Goal: Information Seeking & Learning: Check status

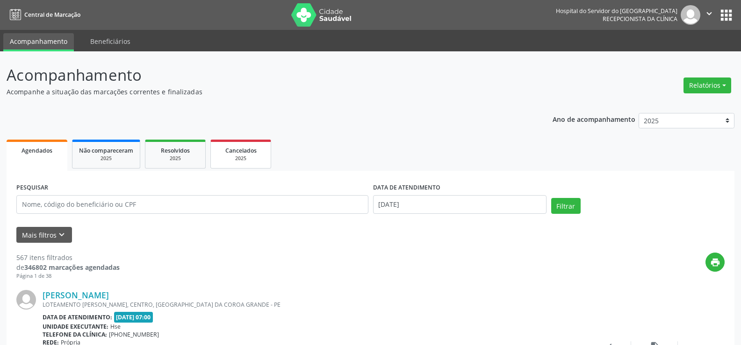
click at [247, 161] on div "2025" at bounding box center [240, 158] width 47 height 7
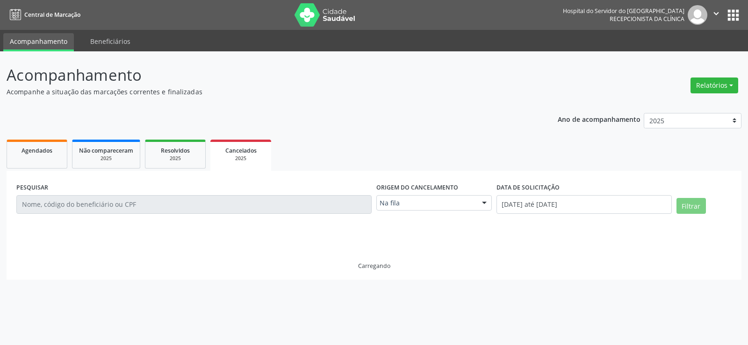
click at [426, 196] on div "Na fila" at bounding box center [433, 203] width 115 height 16
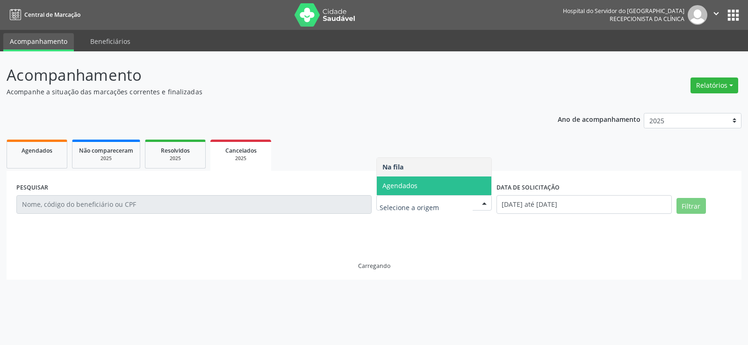
click at [424, 178] on span "Agendados" at bounding box center [434, 186] width 114 height 19
select select "7"
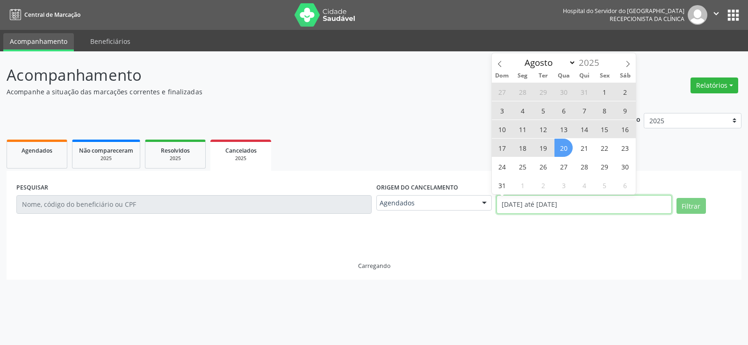
click at [588, 203] on input "[DATE] até [DATE]" at bounding box center [583, 204] width 175 height 19
select select "0"
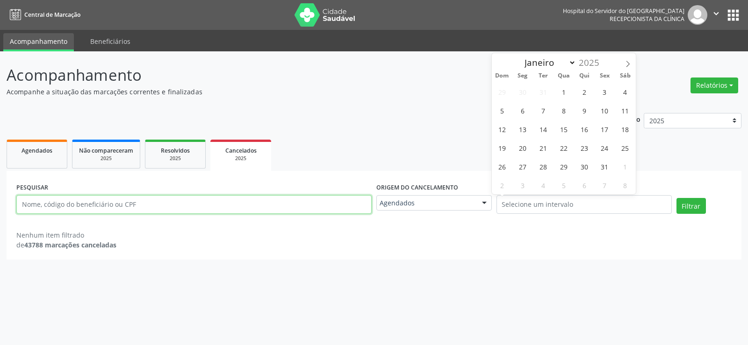
click at [207, 207] on input "text" at bounding box center [193, 204] width 355 height 19
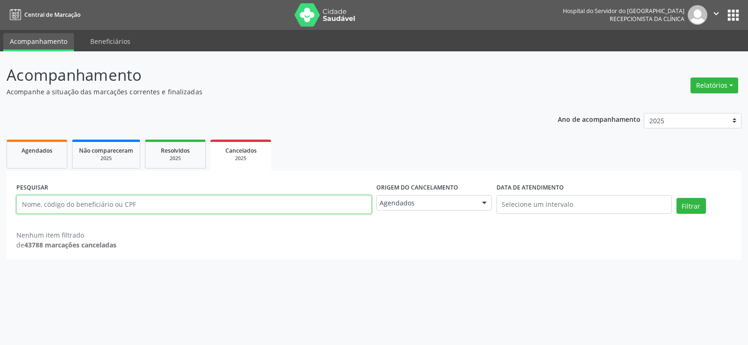
paste input "342.336.794-68"
click at [676, 198] on button "Filtrar" at bounding box center [690, 206] width 29 height 16
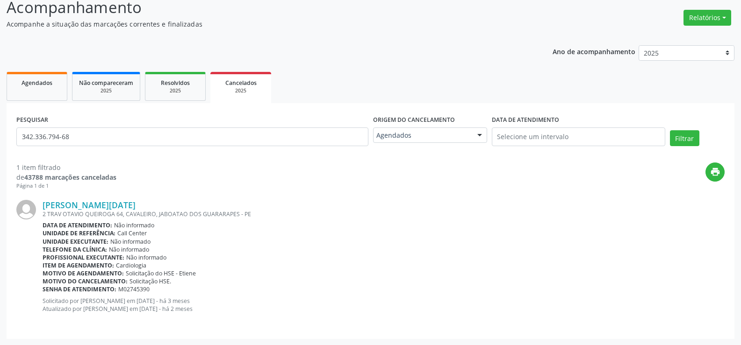
scroll to position [68, 0]
click at [102, 205] on link "Maria Lucia de Souza" at bounding box center [89, 205] width 93 height 10
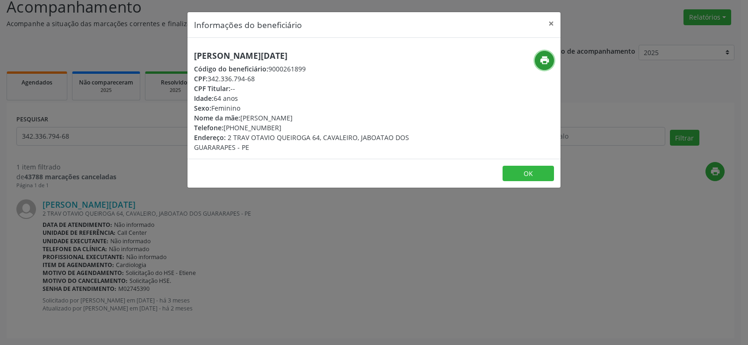
click at [548, 63] on icon "print" at bounding box center [544, 60] width 10 height 10
drag, startPoint x: 126, startPoint y: 116, endPoint x: 111, endPoint y: 136, distance: 24.7
click at [125, 117] on div "Informações do beneficiário × Maria Lucia de Souza Código do beneficiário: 9000…" at bounding box center [374, 172] width 748 height 345
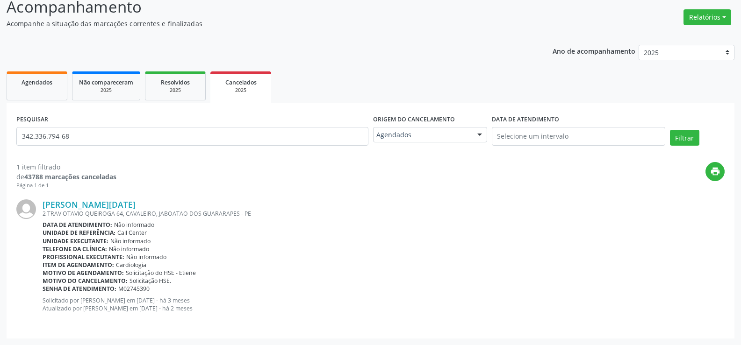
click at [105, 150] on div "PESQUISAR 342.336.794-68" at bounding box center [192, 133] width 357 height 40
click at [103, 136] on input "342.336.794-68" at bounding box center [192, 136] width 352 height 19
paste input "69658960430"
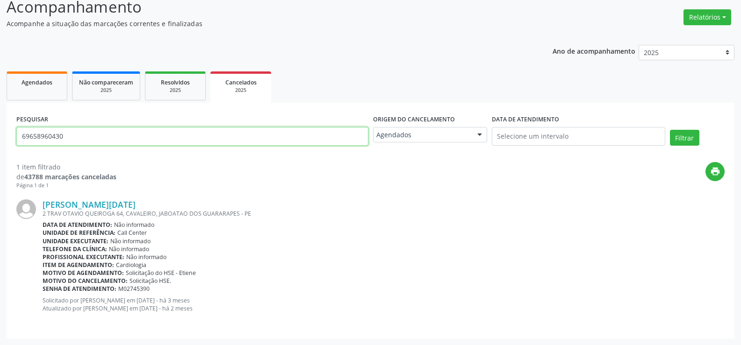
type input "69658960430"
click at [670, 130] on button "Filtrar" at bounding box center [684, 138] width 29 height 16
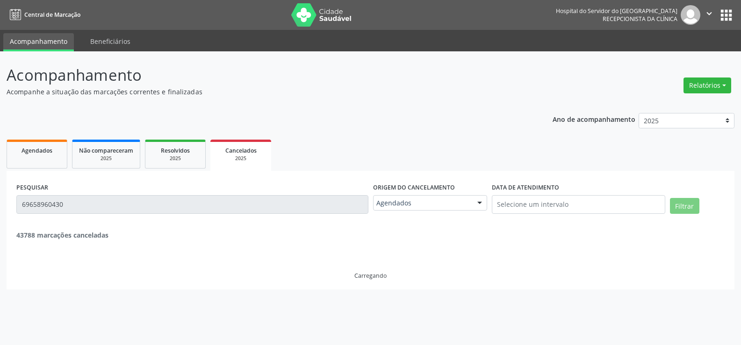
scroll to position [0, 0]
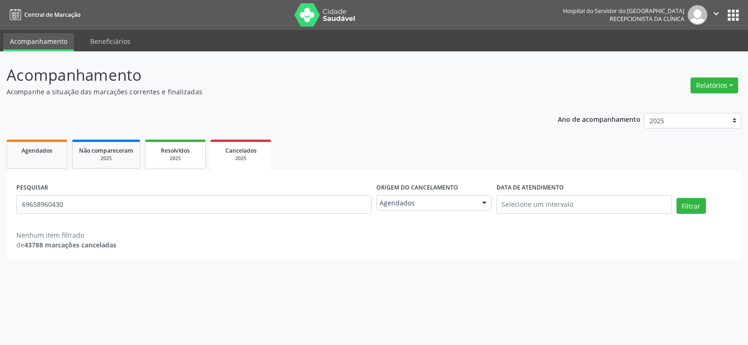
click at [171, 160] on div "2025" at bounding box center [175, 158] width 47 height 7
select select "7"
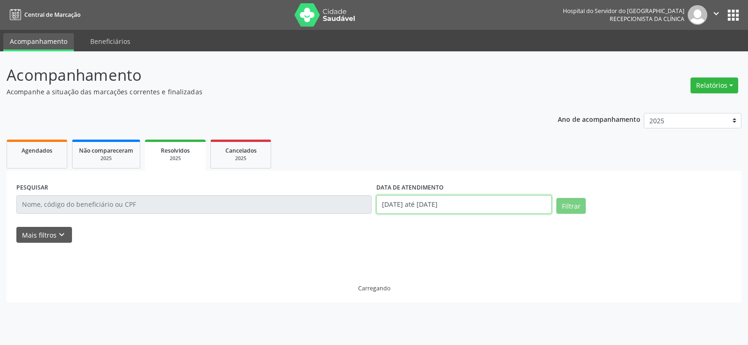
click at [473, 213] on input "[DATE] até [DATE]" at bounding box center [463, 204] width 175 height 19
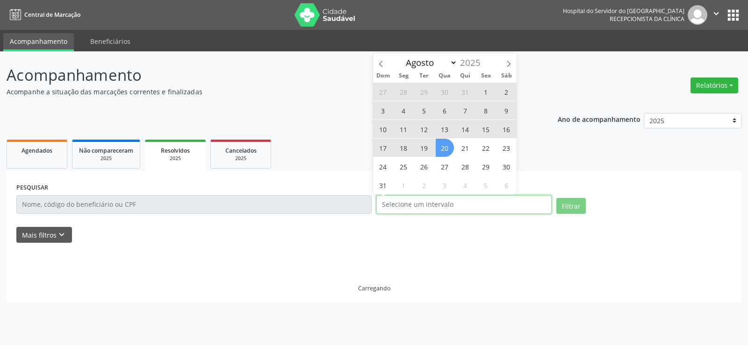
select select "0"
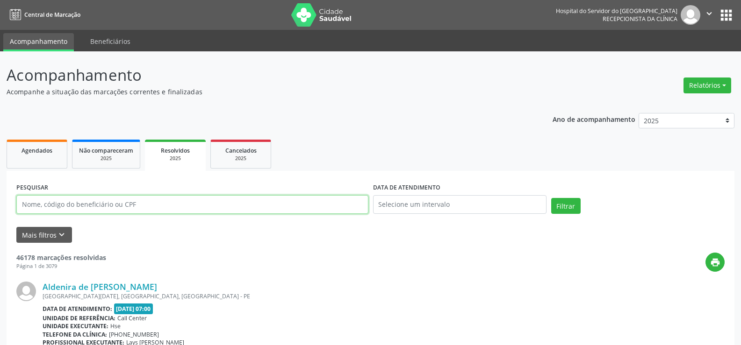
click at [163, 209] on input "text" at bounding box center [192, 204] width 352 height 19
paste input "69658960430"
type input "69658960430"
click at [551, 198] on button "Filtrar" at bounding box center [565, 206] width 29 height 16
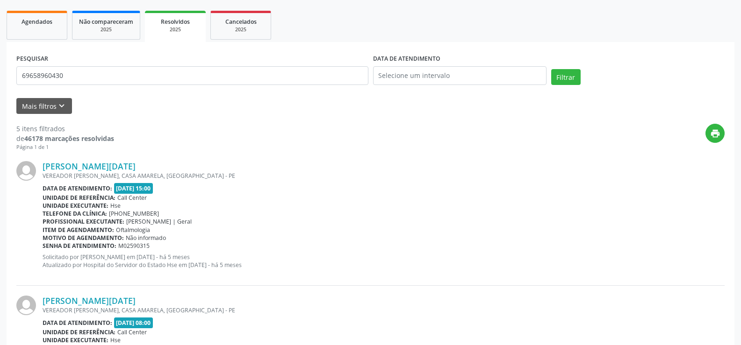
scroll to position [110, 0]
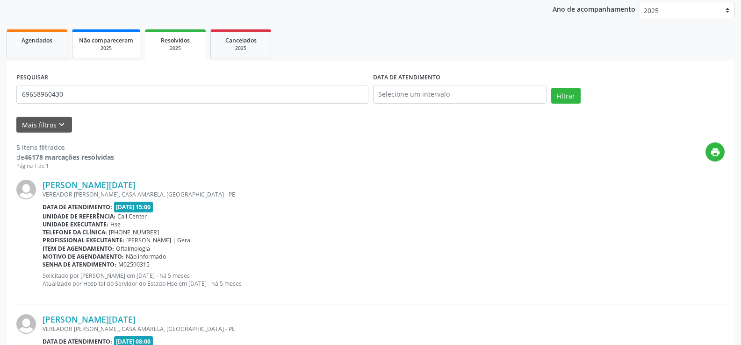
click at [127, 40] on span "Não compareceram" at bounding box center [106, 40] width 54 height 8
select select "7"
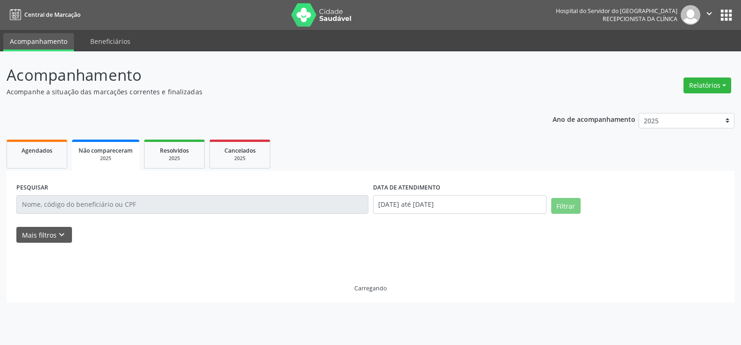
scroll to position [0, 0]
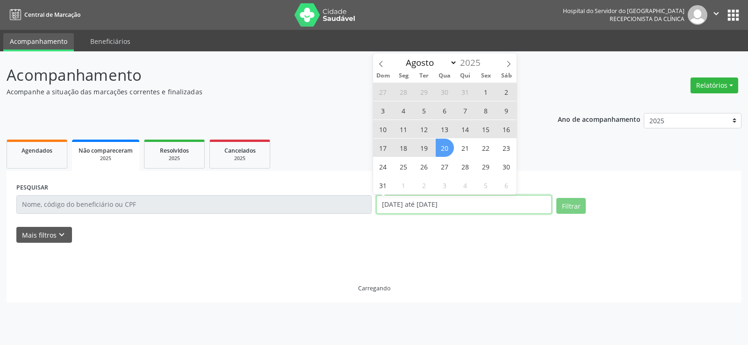
click at [430, 198] on input "[DATE] até [DATE]" at bounding box center [463, 204] width 175 height 19
select select "0"
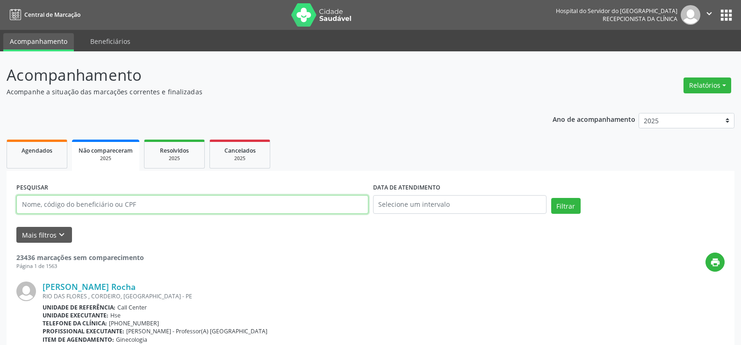
click at [91, 202] on input "text" at bounding box center [192, 204] width 352 height 19
paste input "69658960430"
type input "69658960430"
click at [551, 198] on button "Filtrar" at bounding box center [565, 206] width 29 height 16
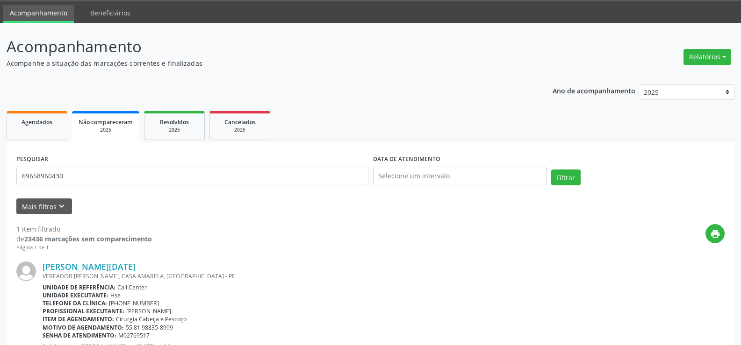
scroll to position [75, 0]
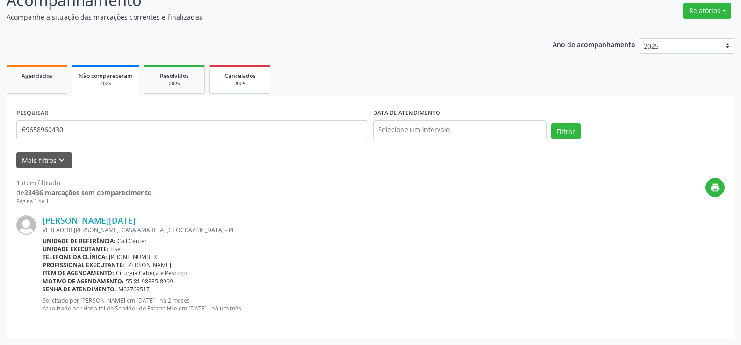
click at [236, 93] on link "Cancelados 2025" at bounding box center [239, 79] width 61 height 29
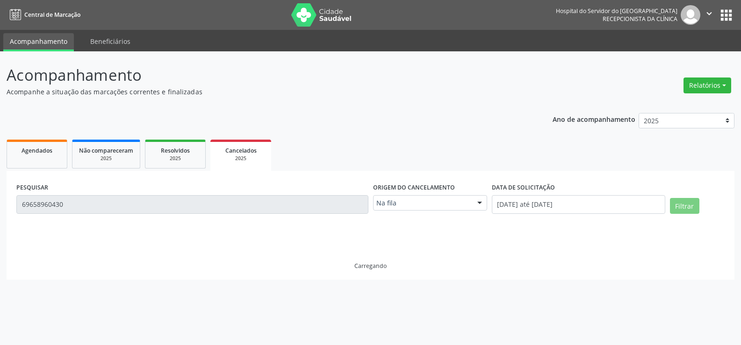
scroll to position [0, 0]
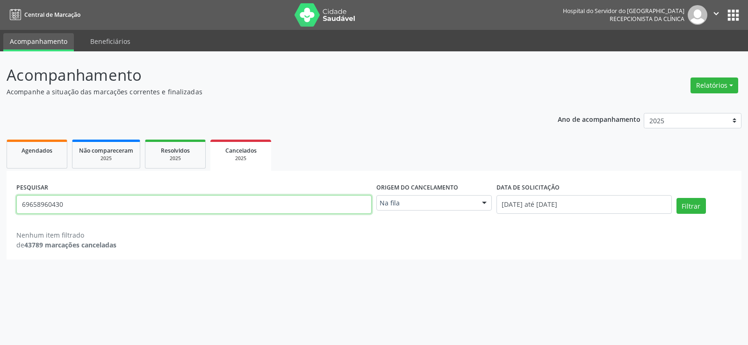
click at [203, 201] on input "69658960430" at bounding box center [193, 204] width 355 height 19
paste input "MARIA JOSE ALVES DOS SANTOS"
click at [676, 198] on button "Filtrar" at bounding box center [690, 206] width 29 height 16
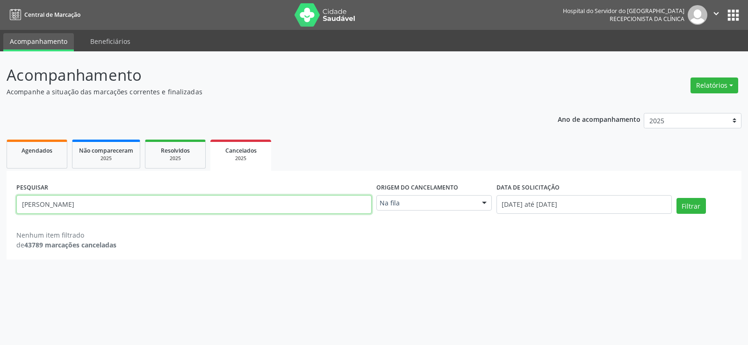
click at [194, 203] on input "MARIA JOSE ALVES DOS SANTOS" at bounding box center [193, 204] width 355 height 19
paste input "LEONCIO GONCALVES BRAZ FILHO"
click at [676, 198] on button "Filtrar" at bounding box center [690, 206] width 29 height 16
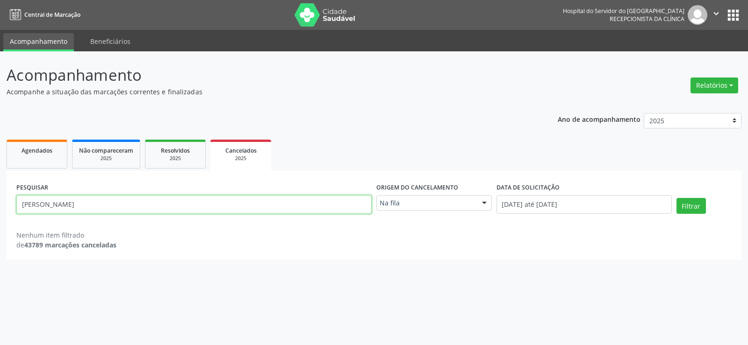
click at [155, 205] on input "LEONCIO GONCALVES BRAZ FILHO" at bounding box center [193, 204] width 355 height 19
paste input "MAURICIO DA SILVA ALBUQUERQUE"
click at [676, 198] on button "Filtrar" at bounding box center [690, 206] width 29 height 16
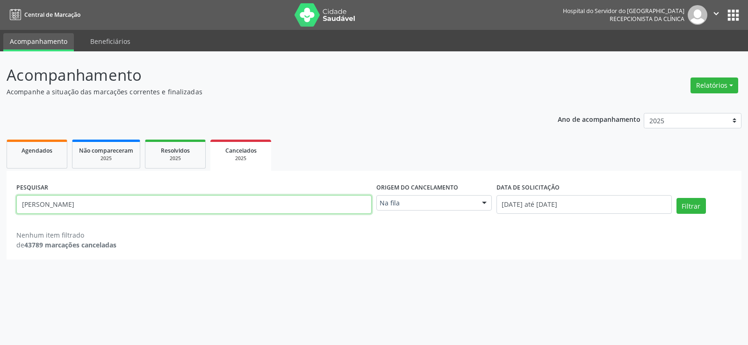
click at [223, 209] on input "MAURICIO DA SILVA ALBUQUERQUE" at bounding box center [193, 204] width 355 height 19
paste input "DIVA MARIA PINHEIRO DE AQUINO"
click at [676, 198] on button "Filtrar" at bounding box center [690, 206] width 29 height 16
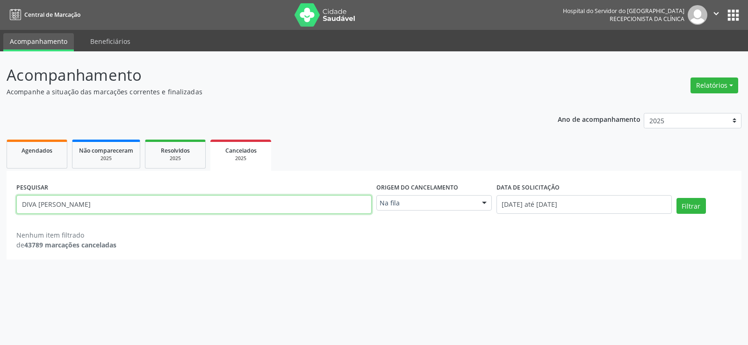
click at [165, 204] on input "DIVA MARIA PINHEIRO DE AQUINO" at bounding box center [193, 204] width 355 height 19
paste input "ROSANGELA GONÇALVES DA SILVA"
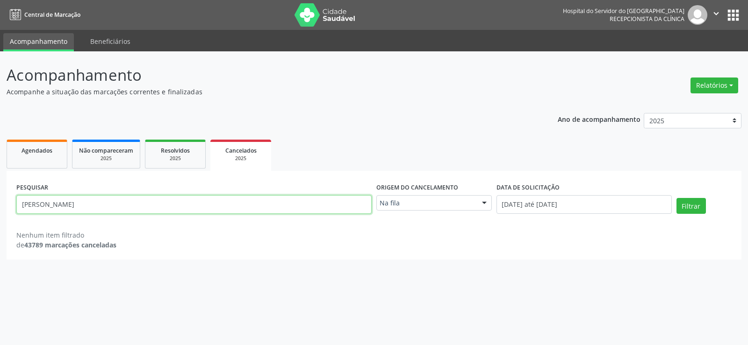
click at [676, 198] on button "Filtrar" at bounding box center [690, 206] width 29 height 16
click at [192, 203] on input "ROSANGELA GONÇALVES DA SILVA" at bounding box center [193, 204] width 355 height 19
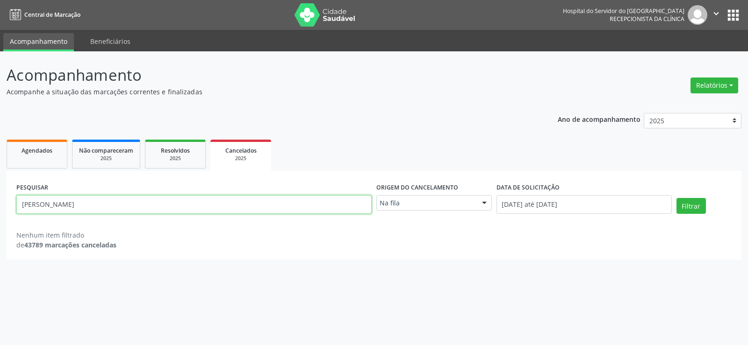
paste input "osangela Goncalves da Silva"
click at [676, 198] on button "Filtrar" at bounding box center [690, 206] width 29 height 16
click at [140, 216] on div "PESQUISAR Rosangela Goncalves da Silva" at bounding box center [194, 201] width 360 height 40
click at [140, 206] on input "Rosangela Goncalves da Silva" at bounding box center [193, 204] width 355 height 19
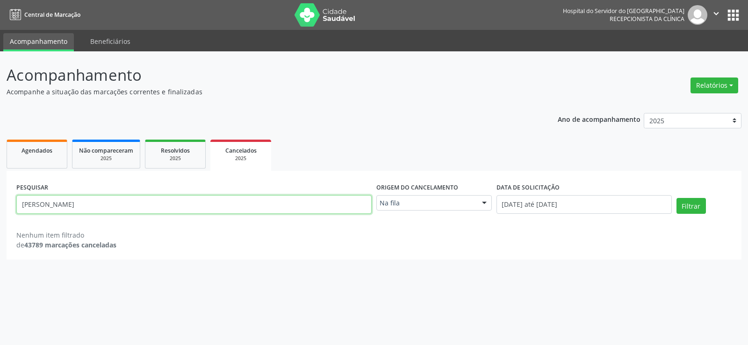
click at [140, 206] on input "Rosangela Goncalves da Silva" at bounding box center [193, 204] width 355 height 19
paste input "ELDA BARRETO FERREIRA FEITOZA"
click at [676, 198] on button "Filtrar" at bounding box center [690, 206] width 29 height 16
click at [123, 204] on input "ELDA BARRETO FERREIRA FEITOZA" at bounding box center [193, 204] width 355 height 19
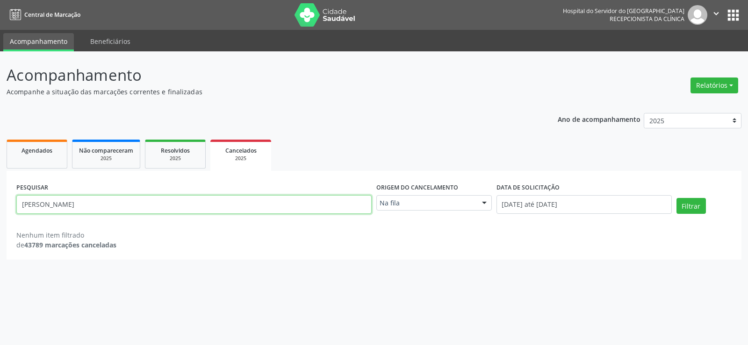
click at [123, 204] on input "ELDA BARRETO FERREIRA FEITOZA" at bounding box center [193, 204] width 355 height 19
paste input "Maria Jose do Nascimento"
click at [676, 198] on button "Filtrar" at bounding box center [690, 206] width 29 height 16
click at [197, 203] on input "Maria Jose do Nascimento" at bounding box center [193, 204] width 355 height 19
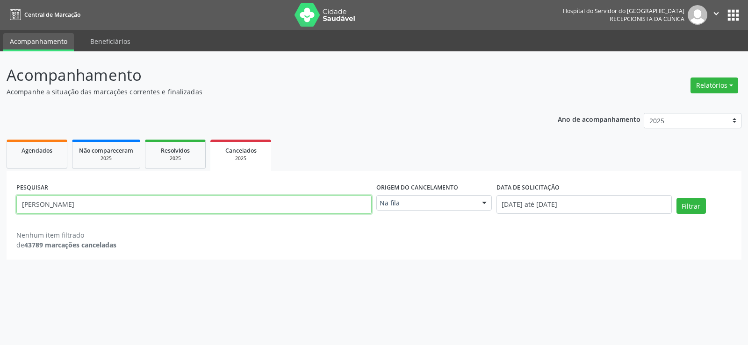
click at [197, 203] on input "Maria Jose do Nascimento" at bounding box center [193, 204] width 355 height 19
paste input "Sara de Araujo Barbosa Vasconcelos"
click at [676, 198] on button "Filtrar" at bounding box center [690, 206] width 29 height 16
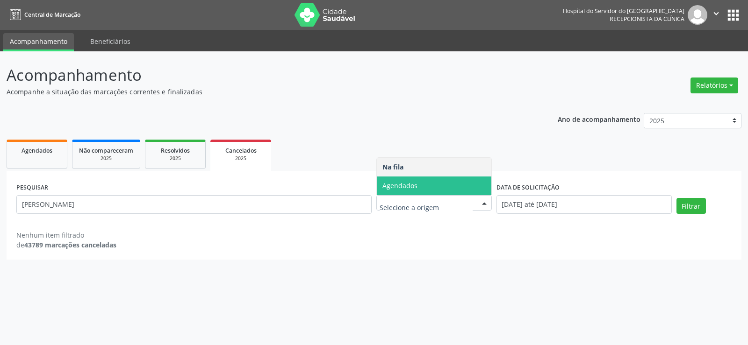
click at [414, 184] on span "Agendados" at bounding box center [399, 185] width 35 height 9
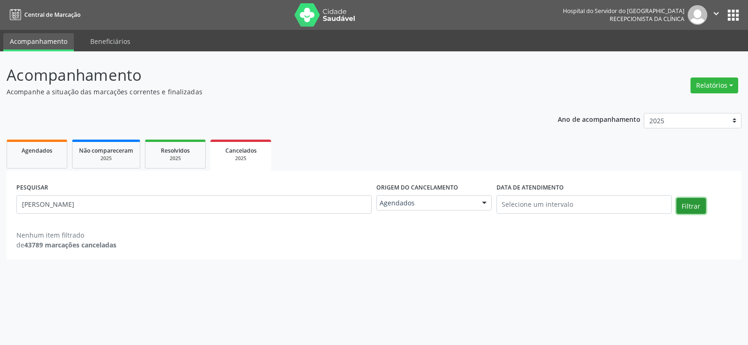
click at [693, 203] on button "Filtrar" at bounding box center [690, 206] width 29 height 16
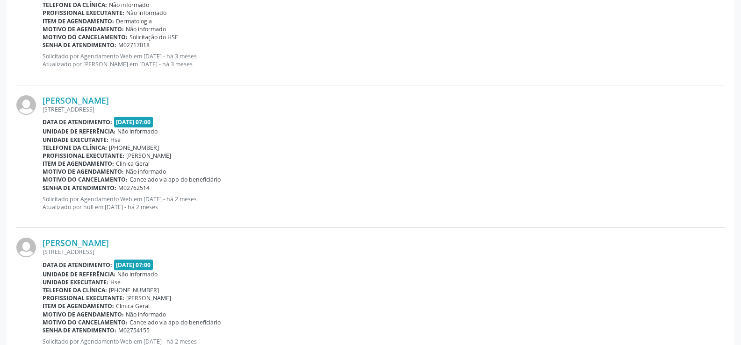
scroll to position [2087, 0]
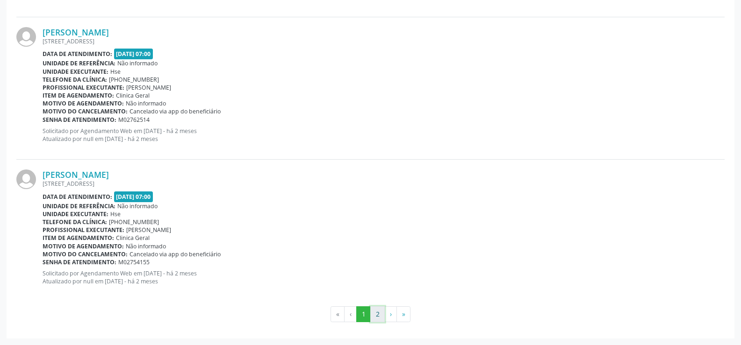
click at [378, 319] on button "2" at bounding box center [377, 315] width 14 height 16
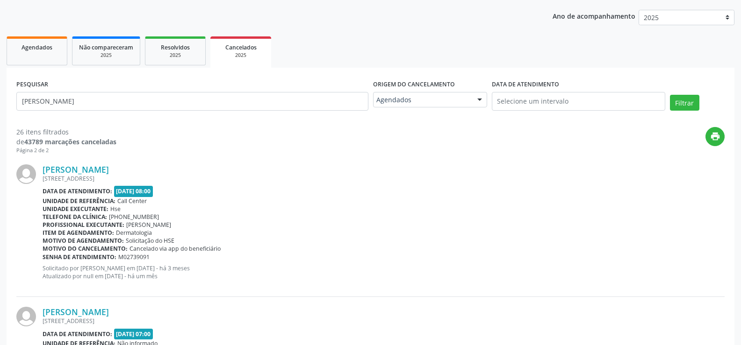
scroll to position [0, 0]
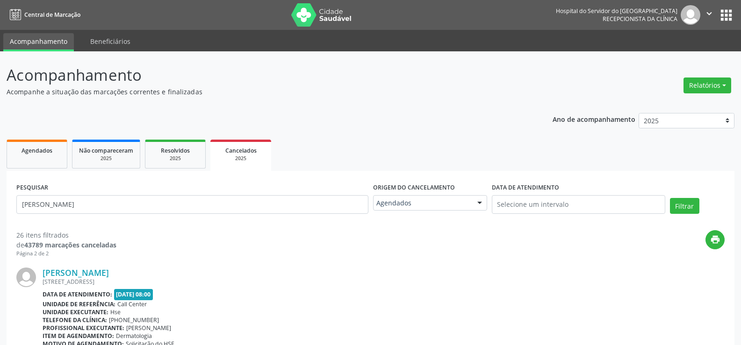
click at [179, 214] on div "PESQUISAR Sara de Araujo Barbosa Vasconcelos" at bounding box center [192, 201] width 357 height 40
click at [179, 205] on input "Sara de Araujo Barbosa Vasconcelos" at bounding box center [192, 204] width 352 height 19
paste input "Fabiana Maria Guedes Costa de Oliveira"
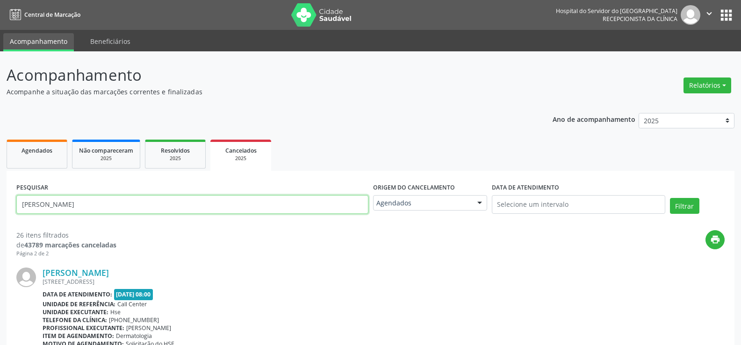
click at [670, 198] on button "Filtrar" at bounding box center [684, 206] width 29 height 16
click at [187, 200] on input "Fabiana Maria Guedes Costa de Oliveira" at bounding box center [192, 204] width 352 height 19
paste input "Josemille Madalena Amaral"
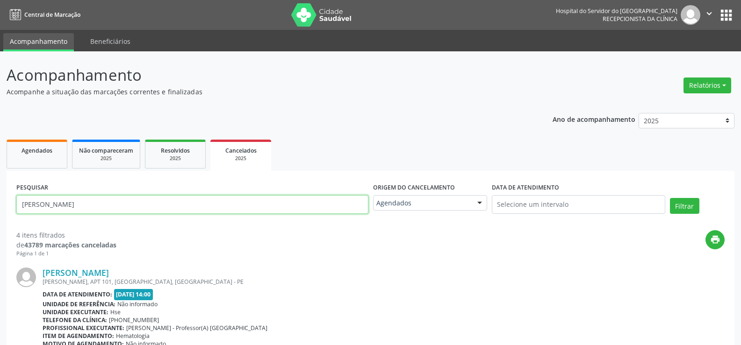
click at [670, 198] on button "Filtrar" at bounding box center [684, 206] width 29 height 16
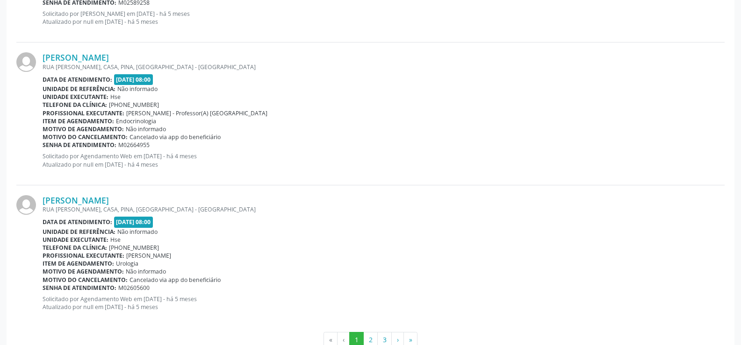
scroll to position [2082, 0]
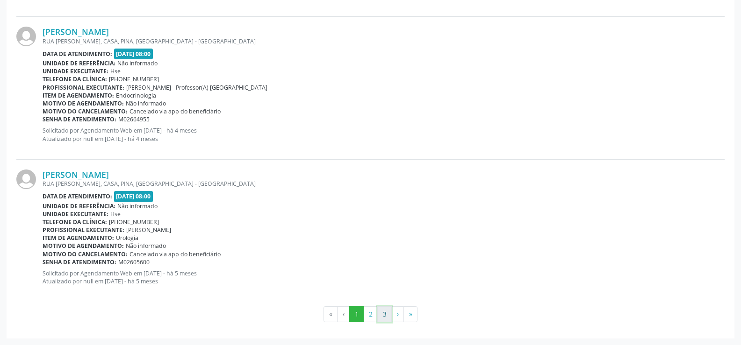
click at [385, 318] on button "3" at bounding box center [384, 315] width 14 height 16
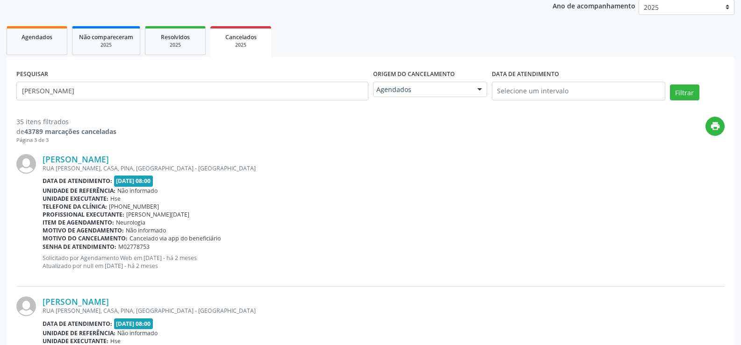
scroll to position [47, 0]
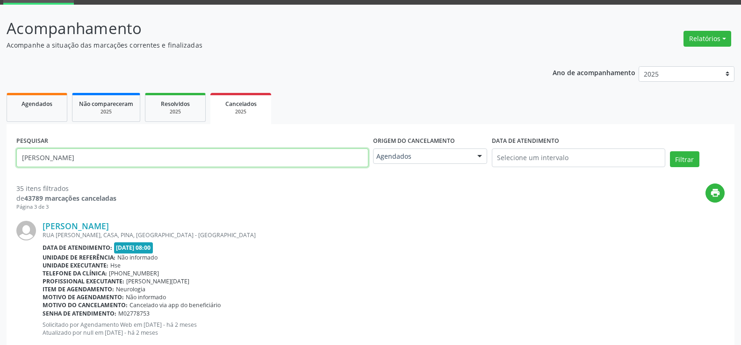
click at [185, 162] on input "Josemille Madalena Amaral" at bounding box center [192, 158] width 352 height 19
paste input "Francisco Rodrigues"
click at [670, 151] on button "Filtrar" at bounding box center [684, 159] width 29 height 16
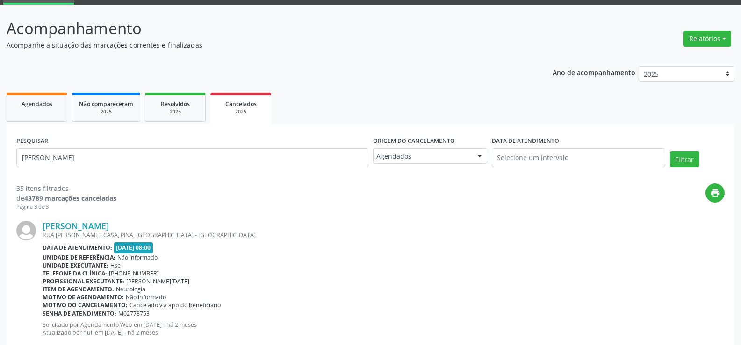
scroll to position [0, 0]
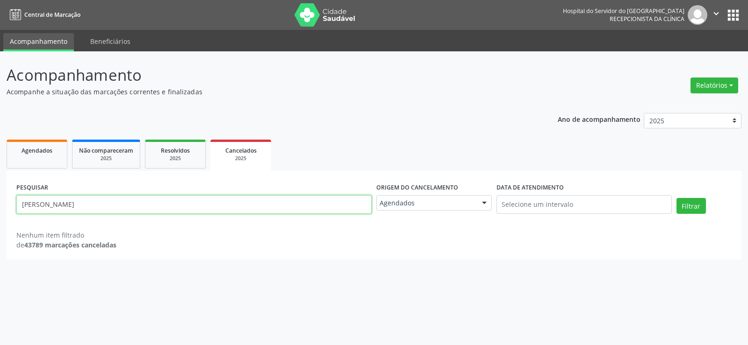
click at [184, 207] on input "Jose Francisco Rodrigues" at bounding box center [193, 204] width 355 height 19
paste input "Dario Nazario de Oliveira"
click at [676, 198] on button "Filtrar" at bounding box center [690, 206] width 29 height 16
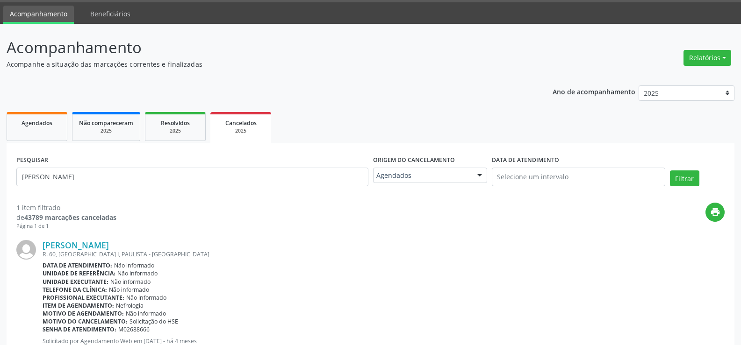
scroll to position [68, 0]
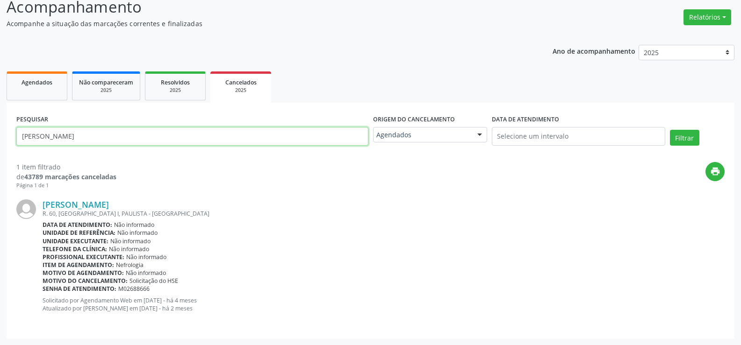
click at [170, 140] on input "Dario Nazario de Oliveira" at bounding box center [192, 136] width 352 height 19
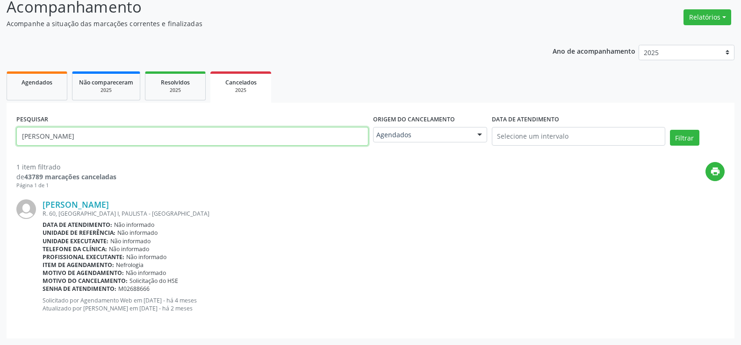
click at [170, 140] on input "Dario Nazario de Oliveira" at bounding box center [192, 136] width 352 height 19
paste input "Valdecira Galvao da Silv"
click at [670, 130] on button "Filtrar" at bounding box center [684, 138] width 29 height 16
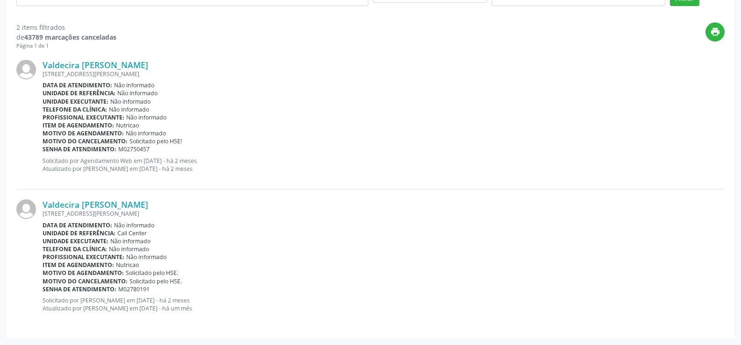
scroll to position [0, 0]
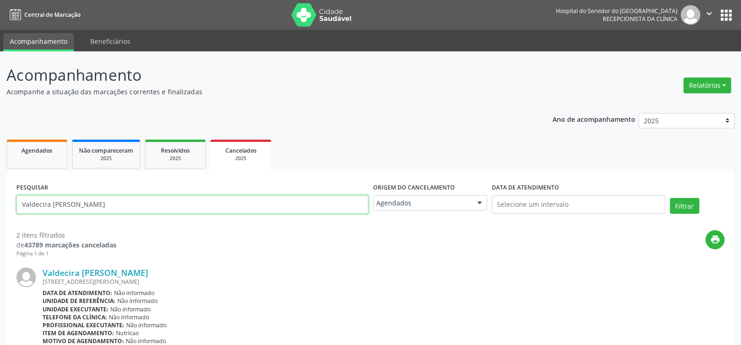
click at [131, 211] on input "Valdecira Galvao da Silva" at bounding box center [192, 204] width 352 height 19
paste input "[PERSON_NAME]"
click at [670, 198] on button "Filtrar" at bounding box center [684, 206] width 29 height 16
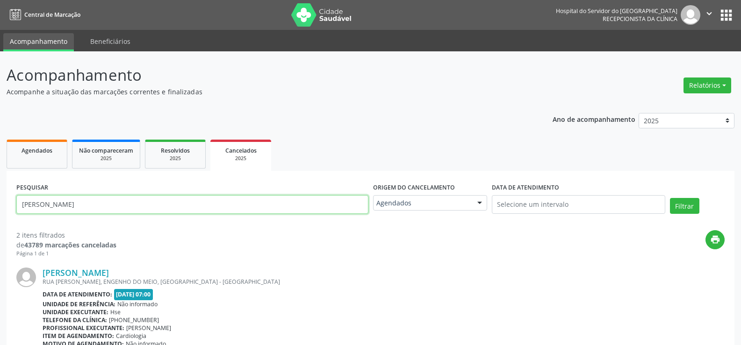
click at [234, 210] on input "[PERSON_NAME]" at bounding box center [192, 204] width 352 height 19
paste input "Jose Caldas da Silva"
click at [670, 198] on button "Filtrar" at bounding box center [684, 206] width 29 height 16
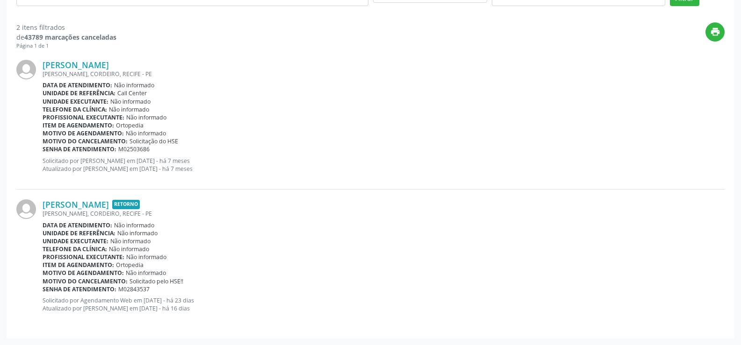
scroll to position [21, 0]
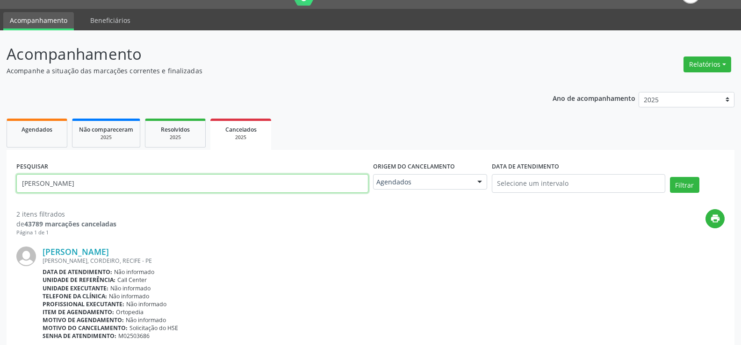
click at [184, 179] on input "Maria Jose Caldas da Silva" at bounding box center [192, 183] width 352 height 19
paste input "das Dores Liliam Goncalves Mazullo"
click at [670, 177] on button "Filtrar" at bounding box center [684, 185] width 29 height 16
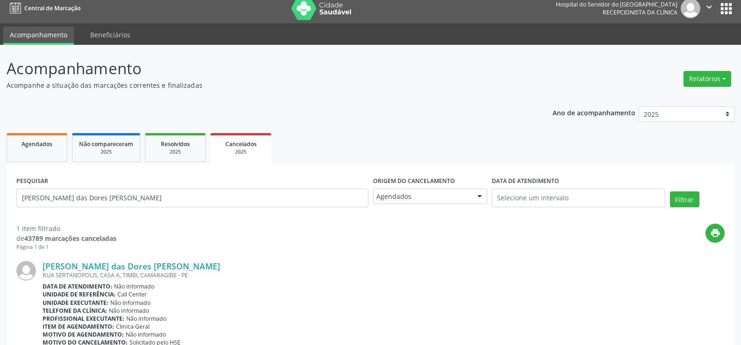
scroll to position [68, 0]
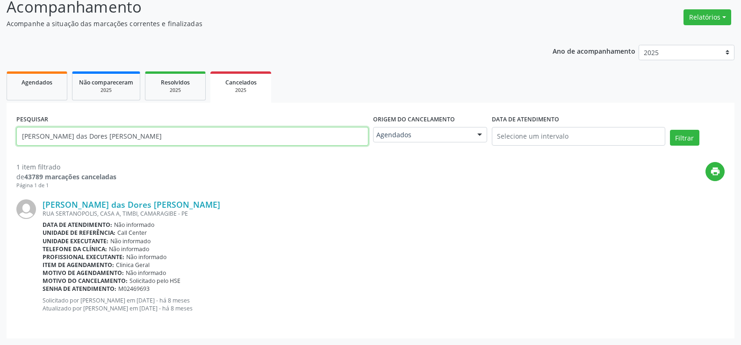
click at [178, 134] on input "Maria das Dores Liliam Goncalves Mazullo" at bounding box center [192, 136] width 352 height 19
paste input "Jeane Maria Barbosa"
click at [670, 130] on button "Filtrar" at bounding box center [684, 138] width 29 height 16
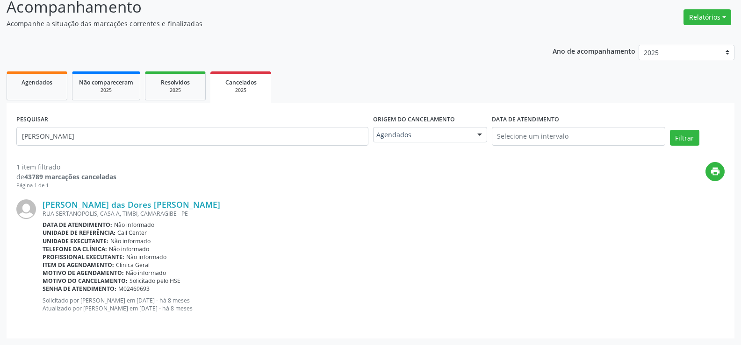
scroll to position [0, 0]
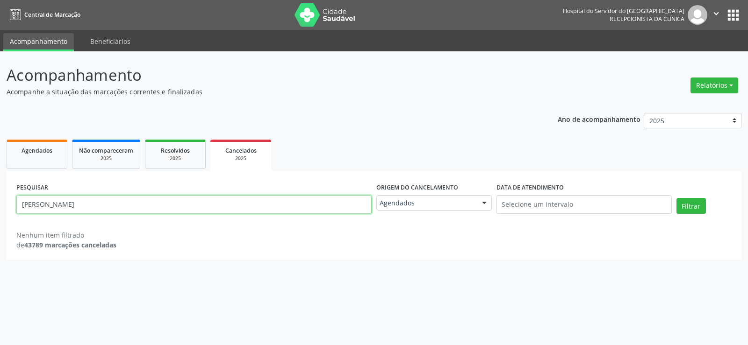
click at [210, 211] on input "Jeane Maria Barbosa" at bounding box center [193, 204] width 355 height 19
paste input "Dalmari Alves dos Santos"
click at [676, 198] on button "Filtrar" at bounding box center [690, 206] width 29 height 16
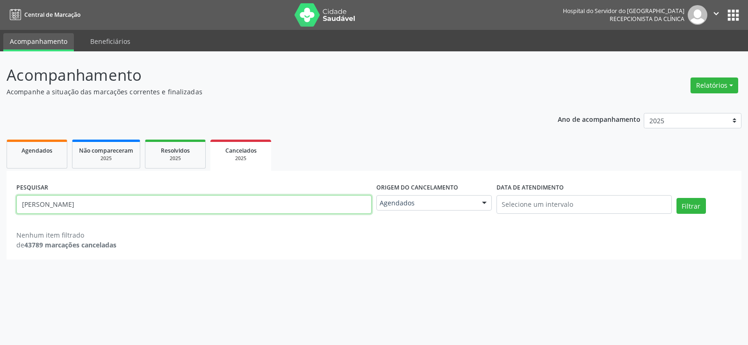
click at [184, 206] on input "Dalmari Alves dos Santos" at bounding box center [193, 204] width 355 height 19
paste input "Maria da Conceicao Carlos Teixeira"
click at [676, 198] on button "Filtrar" at bounding box center [690, 206] width 29 height 16
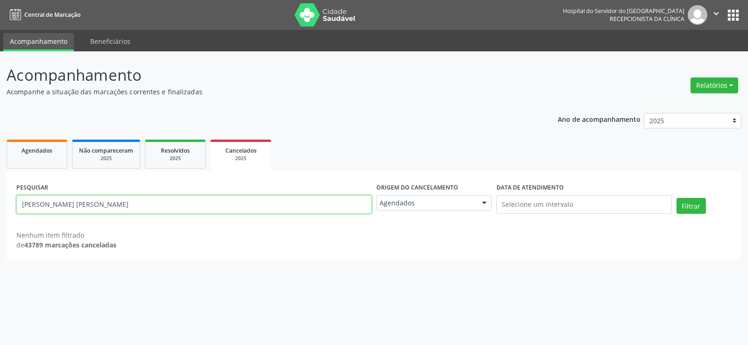
click at [201, 202] on input "Maria da Conceicao Carlos Teixeira" at bounding box center [193, 204] width 355 height 19
paste input "o Carmo Ribeiro Alves"
click at [676, 198] on button "Filtrar" at bounding box center [690, 206] width 29 height 16
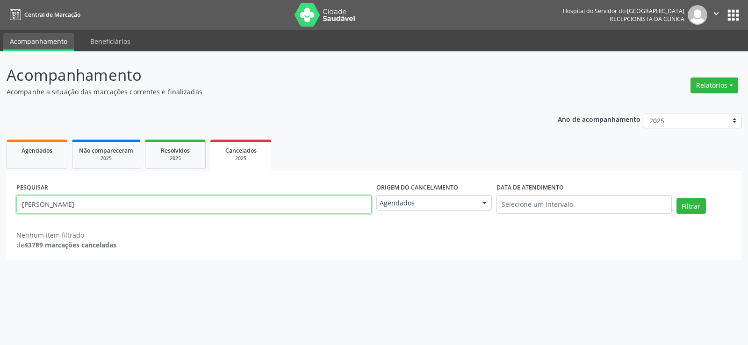
click at [281, 210] on input "Maria do Carmo Ribeiro Alves" at bounding box center [193, 204] width 355 height 19
paste input "Benicio Campos dos Anjos Filho"
click at [676, 198] on button "Filtrar" at bounding box center [690, 206] width 29 height 16
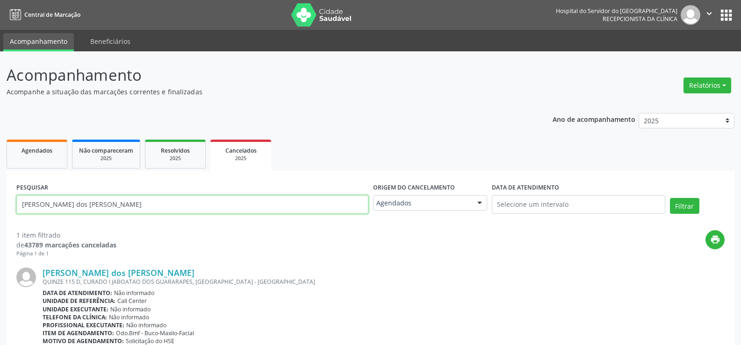
click at [216, 200] on input "Benicio Campos dos Anjos Filho" at bounding box center [192, 204] width 352 height 19
paste input "Dario Nazario de Oliveira"
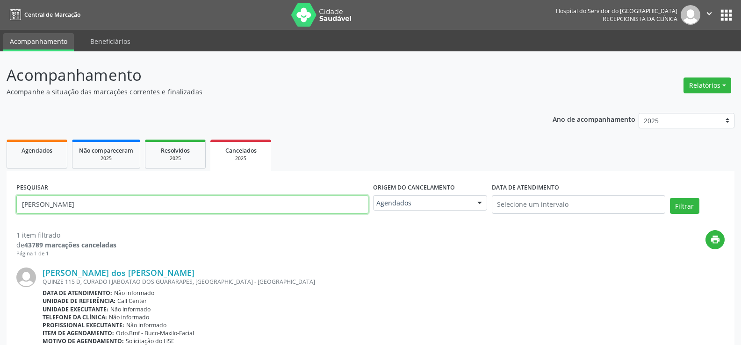
click at [670, 198] on button "Filtrar" at bounding box center [684, 206] width 29 height 16
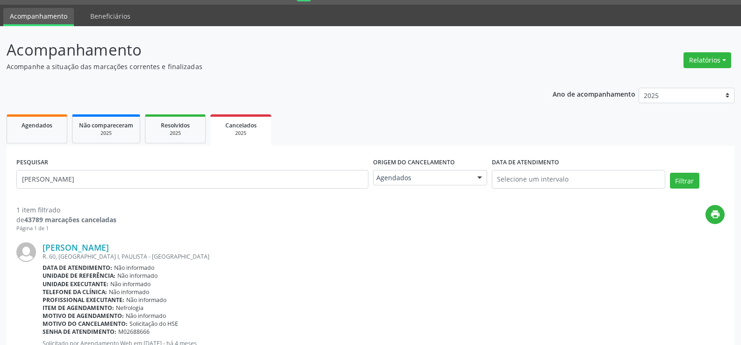
scroll to position [68, 0]
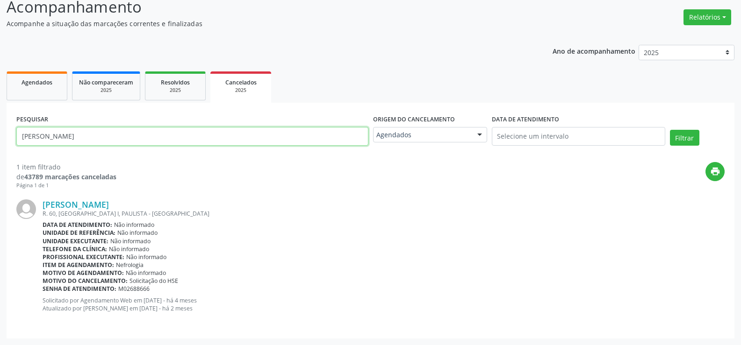
click at [196, 135] on input "Dario Nazario de Oliveira" at bounding box center [192, 136] width 352 height 19
paste input "MARIA HOSANA RIBEIRO DOS ANJOS"
click at [670, 130] on button "Filtrar" at bounding box center [684, 138] width 29 height 16
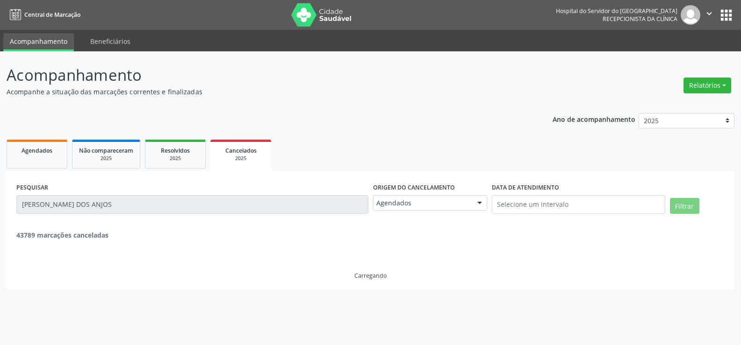
scroll to position [0, 0]
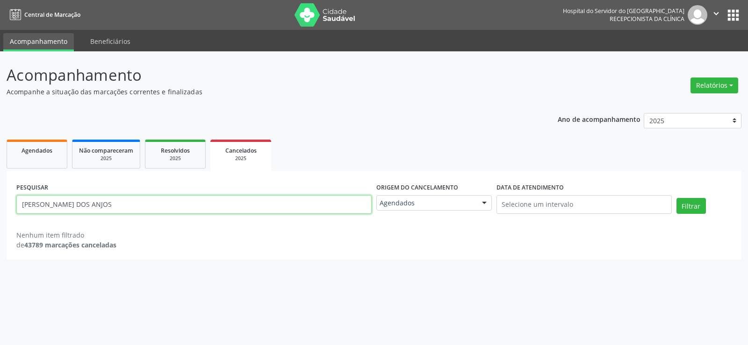
click at [173, 207] on input "MARIA HOSANA RIBEIRO DOS ANJOS" at bounding box center [193, 204] width 355 height 19
paste input "Caciano Pereira"
click at [676, 198] on button "Filtrar" at bounding box center [690, 206] width 29 height 16
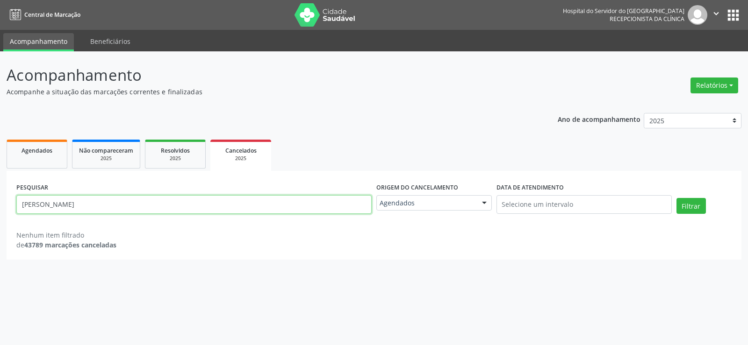
click at [197, 211] on input "Caciano Pereira" at bounding box center [193, 204] width 355 height 19
paste input "Jose Lira Gouvei"
click at [676, 198] on button "Filtrar" at bounding box center [690, 206] width 29 height 16
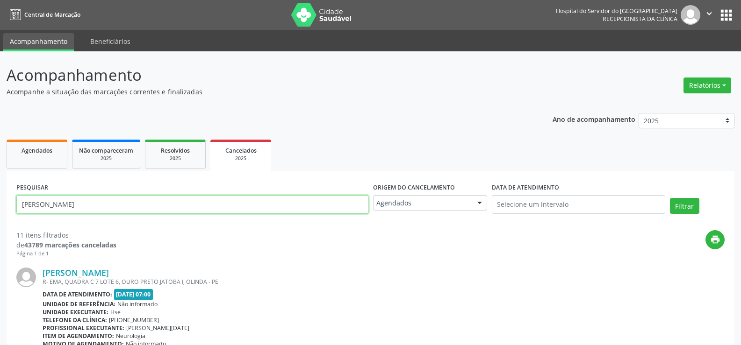
click at [182, 203] on input "Jose Lira Gouveia" at bounding box center [192, 204] width 352 height 19
paste input "SEBASTIANA MARIA ARRUDA DA SILVA"
click at [670, 198] on button "Filtrar" at bounding box center [684, 206] width 29 height 16
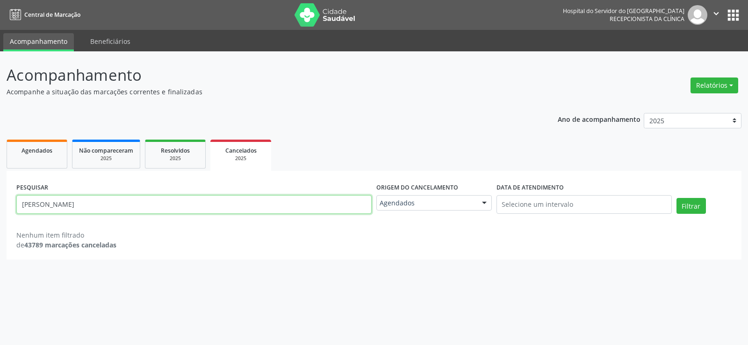
click at [207, 200] on input "SEBASTIANA MARIA ARRUDA DA SILVA" at bounding box center [193, 204] width 355 height 19
paste input "MARIA HOSANA R DOS ANJOS"
click at [676, 198] on button "Filtrar" at bounding box center [690, 206] width 29 height 16
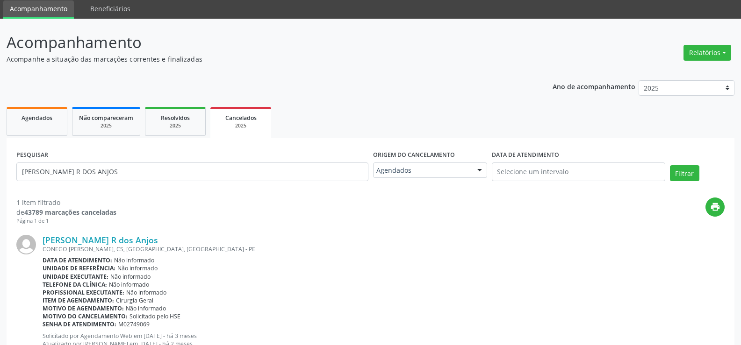
scroll to position [68, 0]
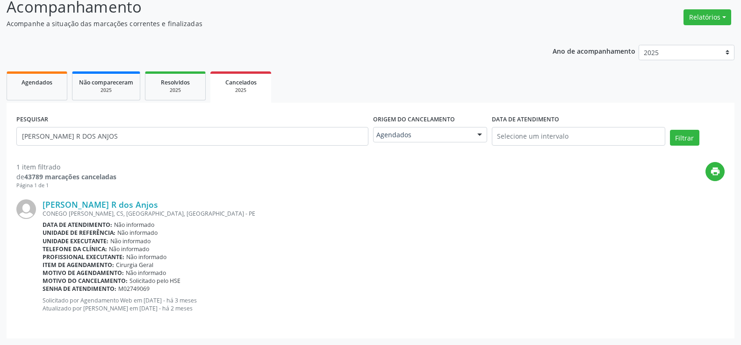
click at [180, 118] on div "PESQUISAR MARIA HOSANA R DOS ANJOS" at bounding box center [192, 133] width 357 height 40
click at [172, 132] on input "MARIA HOSANA R DOS ANJOS" at bounding box center [192, 136] width 352 height 19
click at [197, 149] on div "PESQUISAR MARIA HOSANA R DOS ANJOS" at bounding box center [192, 133] width 357 height 40
click at [197, 143] on input "MARIA HOSANA R DOS ANJOS" at bounding box center [192, 136] width 352 height 19
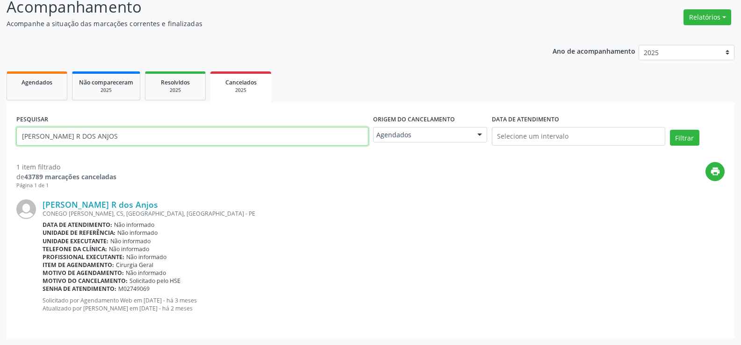
click at [197, 143] on input "MARIA HOSANA R DOS ANJOS" at bounding box center [192, 136] width 352 height 19
paste input "Anderson Ferreira do Nascimento"
click at [670, 130] on button "Filtrar" at bounding box center [684, 138] width 29 height 16
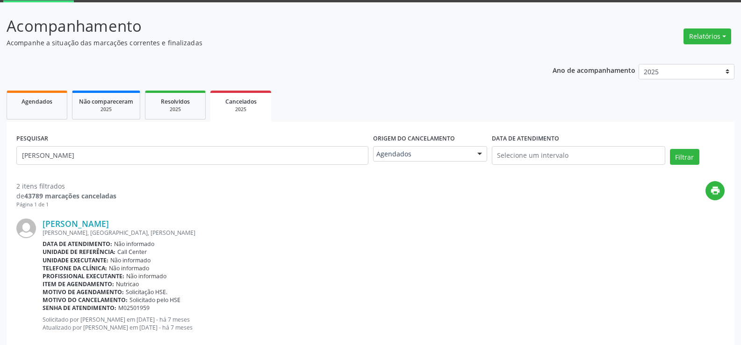
scroll to position [0, 0]
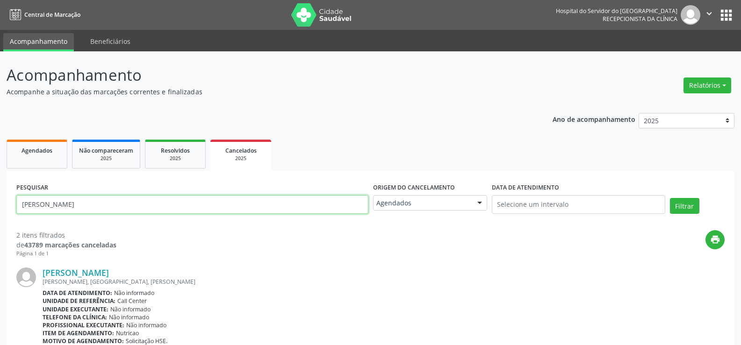
click at [173, 207] on input "Anderson Ferreira do Nascimento" at bounding box center [192, 204] width 352 height 19
paste input "Maria das Dores Xavier de Arauj"
click at [670, 198] on button "Filtrar" at bounding box center [684, 206] width 29 height 16
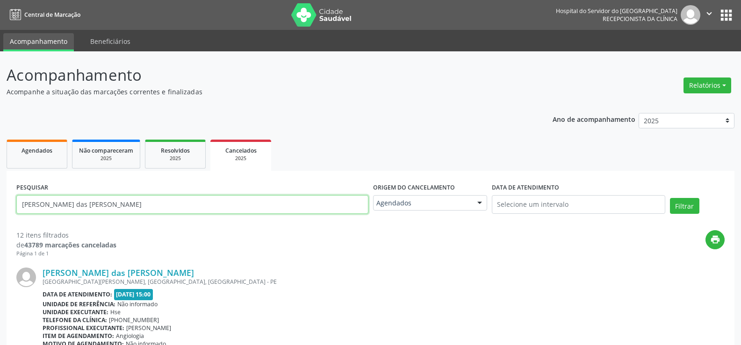
click at [186, 209] on input "Maria das Dores Xavier de Araujo" at bounding box center [192, 204] width 352 height 19
click at [670, 198] on button "Filtrar" at bounding box center [684, 206] width 29 height 16
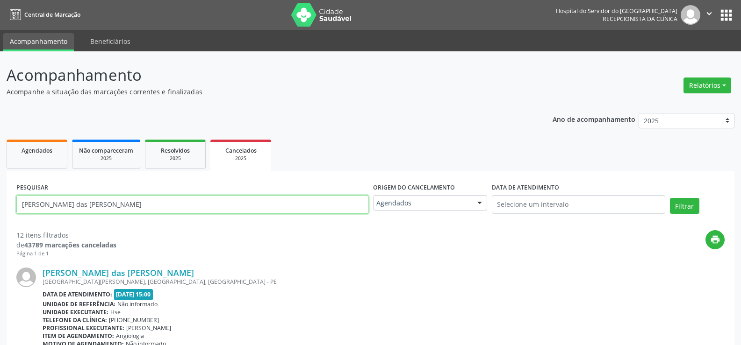
click at [133, 212] on input "Maria das Dores Xavier de Araujo" at bounding box center [192, 204] width 352 height 19
paste input "Edineia Freitas Silva"
click at [670, 198] on button "Filtrar" at bounding box center [684, 206] width 29 height 16
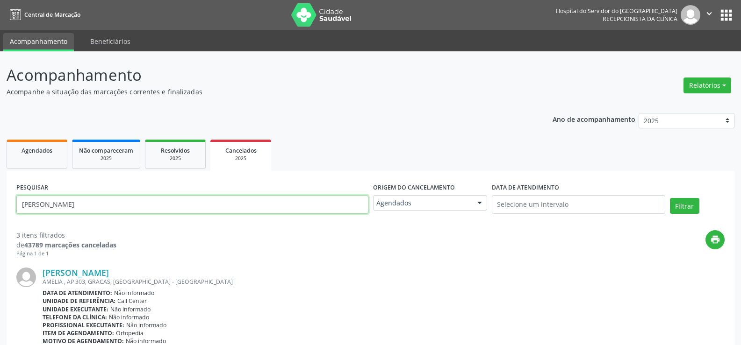
click at [191, 203] on input "Edineia Freitas Silva" at bounding box center [192, 204] width 352 height 19
paste input "Maria Luiza do Nascimento Bispo"
click at [670, 198] on button "Filtrar" at bounding box center [684, 206] width 29 height 16
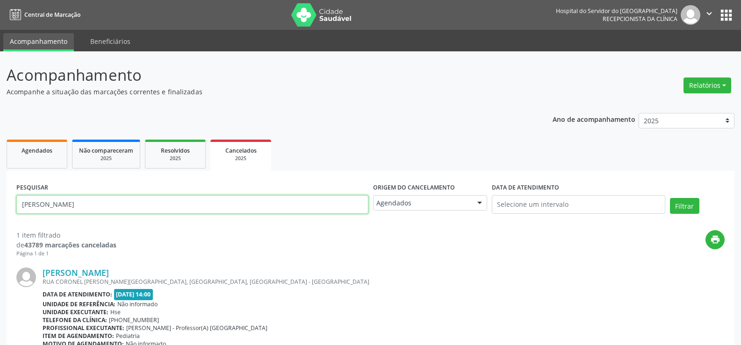
click at [176, 194] on div "PESQUISAR Maria Luiza do Nascimento Bispo" at bounding box center [192, 201] width 357 height 40
click at [177, 205] on input "Maria Luiza do Nascimento Bispo" at bounding box center [192, 204] width 352 height 19
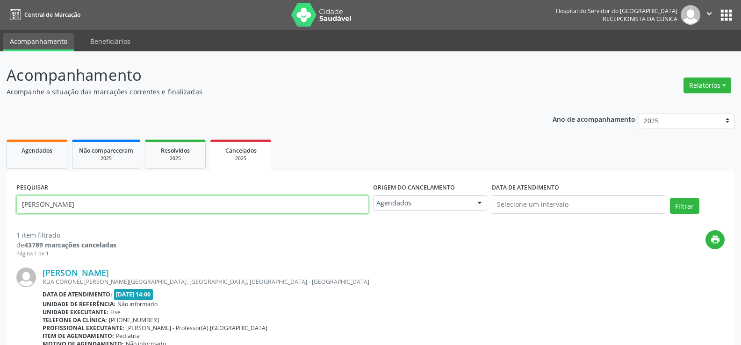
click at [177, 205] on input "Maria Luiza do Nascimento Bispo" at bounding box center [192, 204] width 352 height 19
paste input "de Fatima Lemos de Barros"
click at [670, 198] on button "Filtrar" at bounding box center [684, 206] width 29 height 16
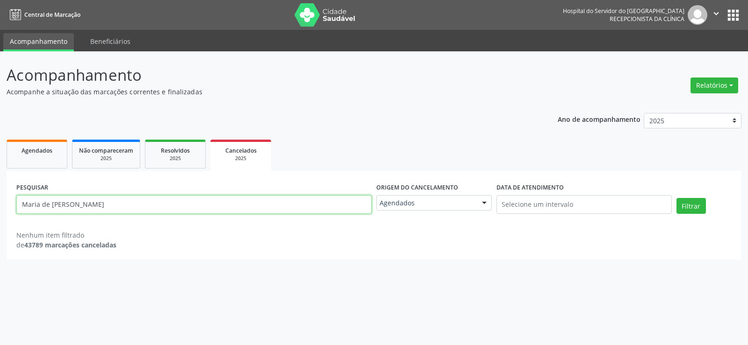
click at [219, 212] on input "Maria de Fatima Lemos de Barros" at bounding box center [193, 204] width 355 height 19
paste input "Adelmario Cavalcante Ferreira"
click at [676, 198] on button "Filtrar" at bounding box center [690, 206] width 29 height 16
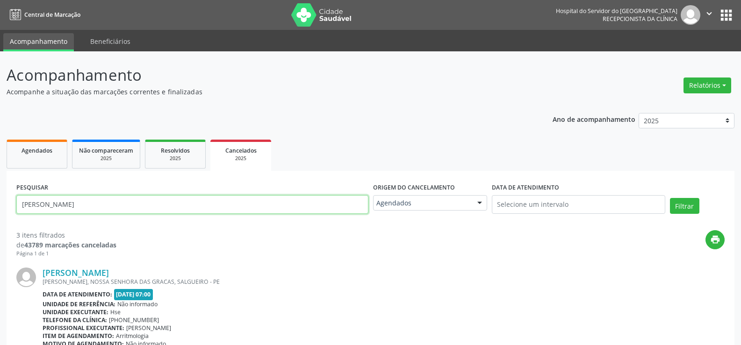
click at [186, 207] on input "Adelmario Cavalcante Ferreira" at bounding box center [192, 204] width 352 height 19
paste input "Eduardo Simplicio de Souz"
click at [670, 198] on button "Filtrar" at bounding box center [684, 206] width 29 height 16
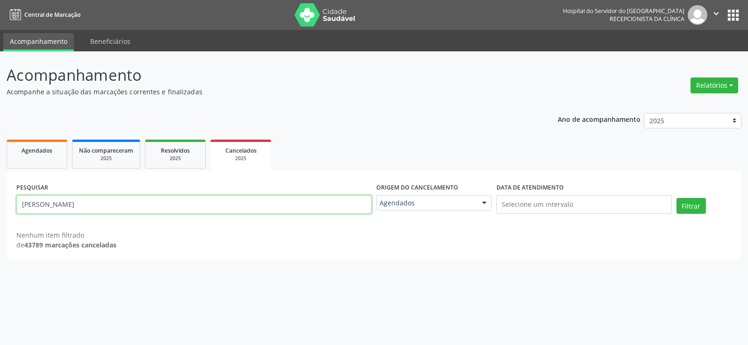
click at [206, 207] on input "Eduardo Simplicio de Souza" at bounding box center [193, 204] width 355 height 19
paste input "Sergio Choze"
click at [676, 198] on button "Filtrar" at bounding box center [690, 206] width 29 height 16
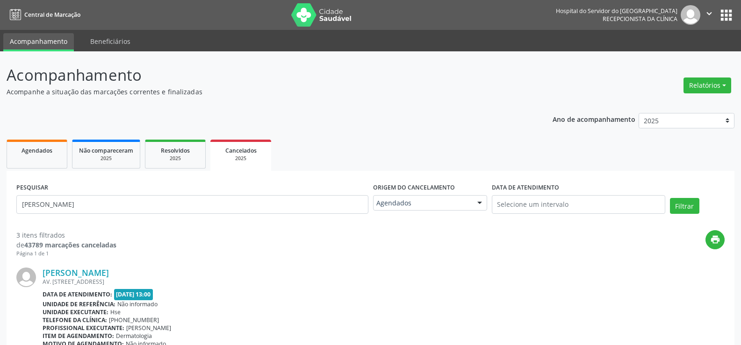
click at [174, 193] on div "PESQUISAR Sergio Choze" at bounding box center [192, 201] width 357 height 40
click at [183, 214] on div "PESQUISAR Sergio Choze" at bounding box center [192, 201] width 357 height 40
click at [179, 200] on input "Sergio Choze" at bounding box center [192, 204] width 352 height 19
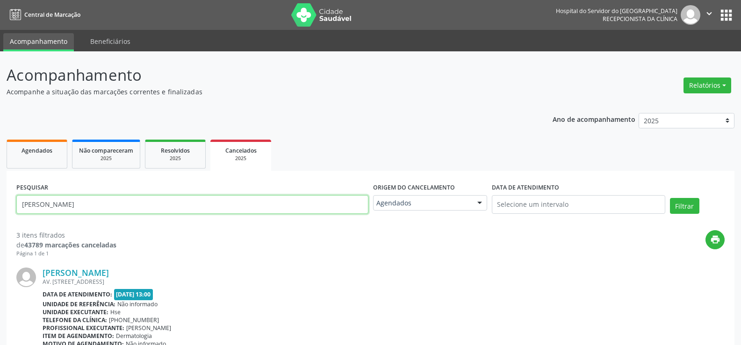
click at [179, 200] on input "Sergio Choze" at bounding box center [192, 204] width 352 height 19
paste input "Fernando Antonio Cavalcanti Chaves"
click at [670, 198] on button "Filtrar" at bounding box center [684, 206] width 29 height 16
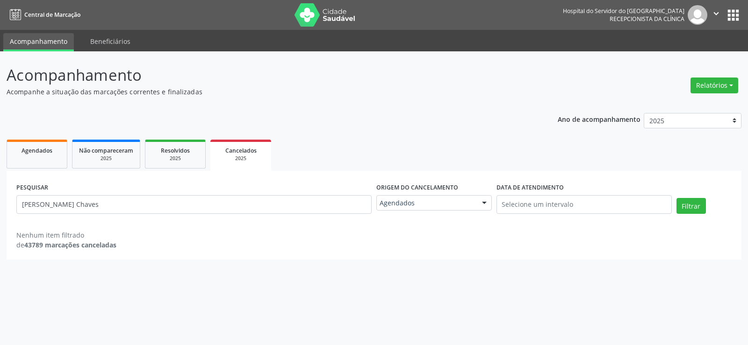
click at [157, 217] on div "PESQUISAR Fernando Antonio Cavalcanti Chaves" at bounding box center [194, 201] width 360 height 40
click at [157, 207] on input "Fernando Antonio Cavalcanti Chaves" at bounding box center [193, 204] width 355 height 19
paste input "Nadja Sylmara dos Santos de o Silva"
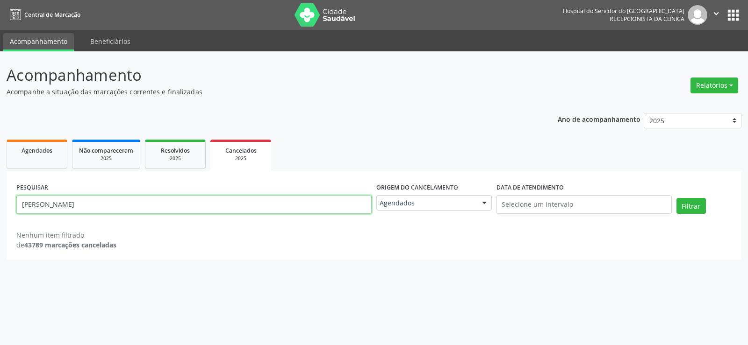
click at [676, 198] on button "Filtrar" at bounding box center [690, 206] width 29 height 16
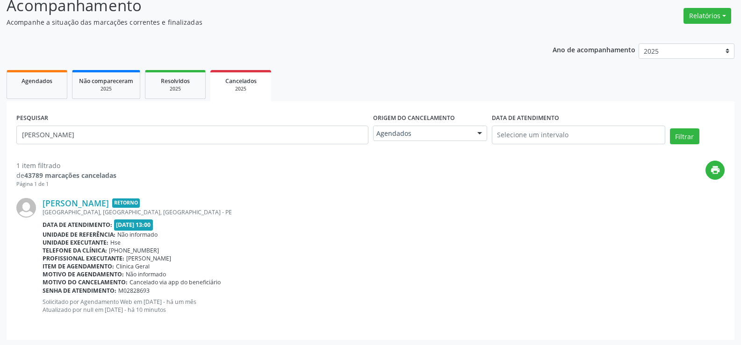
scroll to position [71, 0]
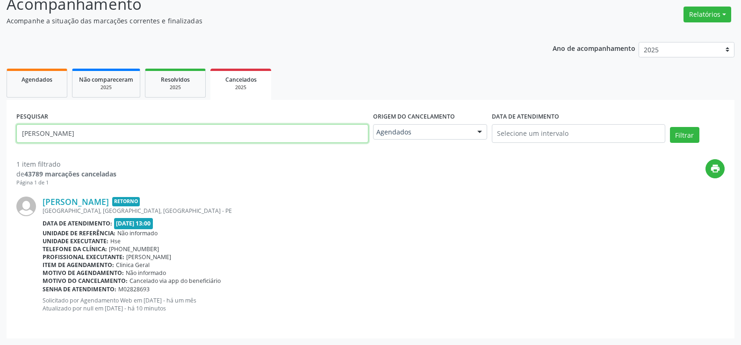
click at [205, 141] on input "Nadja Sylmara dos Santos de o Silva" at bounding box center [192, 133] width 352 height 19
paste input "Sonia Maria da"
click at [670, 127] on button "Filtrar" at bounding box center [684, 135] width 29 height 16
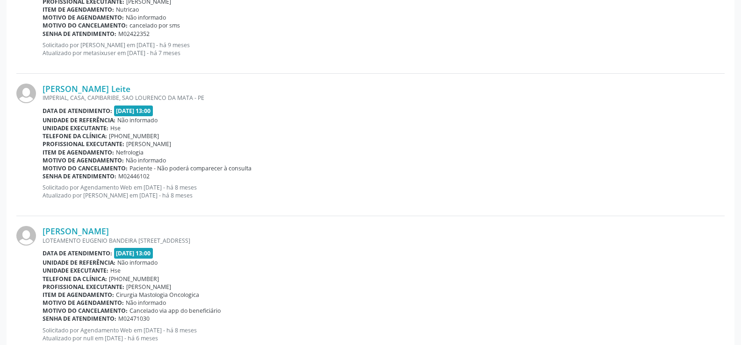
scroll to position [0, 0]
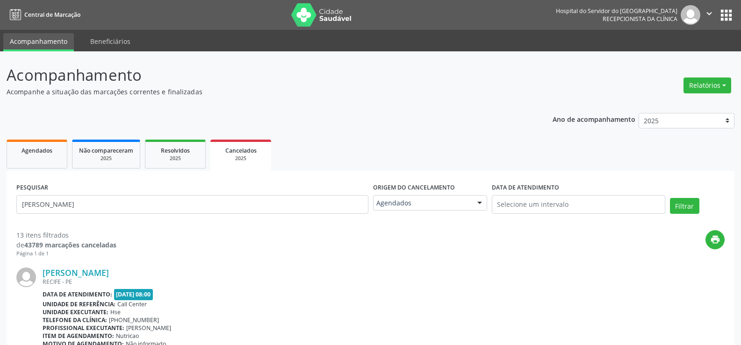
click at [216, 220] on div "PESQUISAR Sonia Maria da Silva" at bounding box center [192, 201] width 357 height 40
drag, startPoint x: 216, startPoint y: 219, endPoint x: 216, endPoint y: 206, distance: 12.6
click at [215, 214] on div "PESQUISAR Sonia Maria da Silva" at bounding box center [192, 201] width 357 height 40
click at [216, 205] on input "Sonia Maria da Silva" at bounding box center [192, 204] width 352 height 19
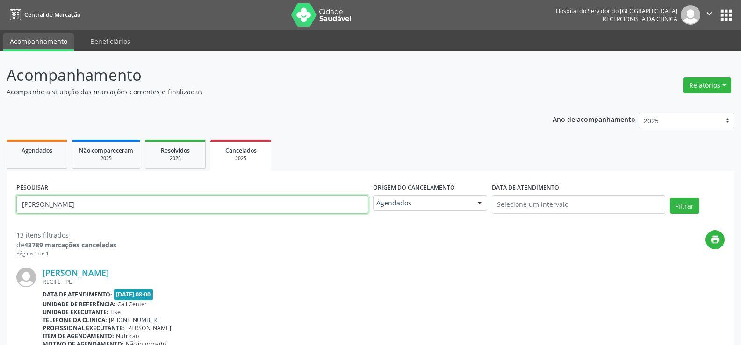
click at [216, 205] on input "Sonia Maria da Silva" at bounding box center [192, 204] width 352 height 19
paste input "Maria Margarida do Nascimento Santan"
click at [670, 198] on button "Filtrar" at bounding box center [684, 206] width 29 height 16
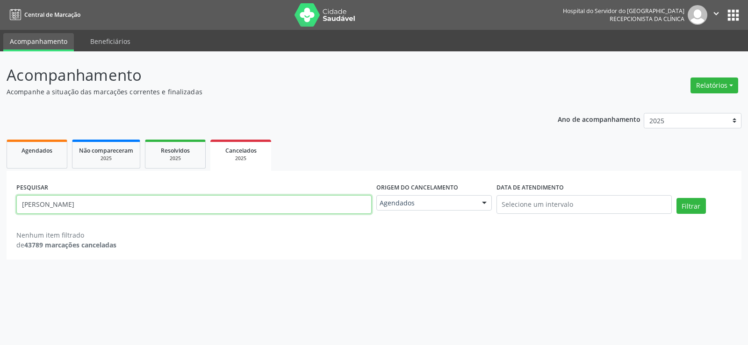
click at [166, 207] on input "Maria Margarida do Nascimento Santana" at bounding box center [193, 204] width 355 height 19
click at [166, 206] on input "Maria Margarida do Nascimento Santana" at bounding box center [193, 204] width 355 height 19
paste input "Gilson Carlos de Freitas"
click at [676, 198] on button "Filtrar" at bounding box center [690, 206] width 29 height 16
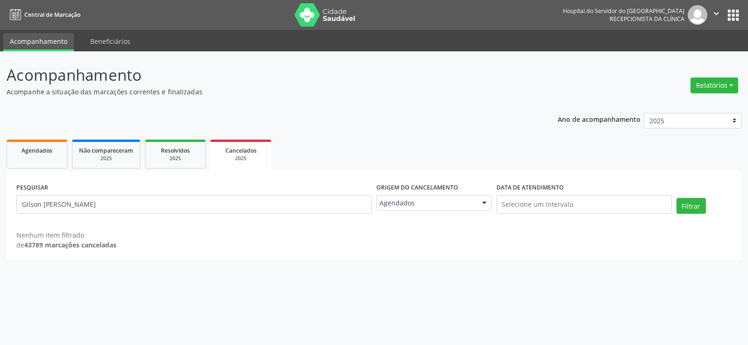
click at [139, 192] on div "PESQUISAR Gilson Carlos de Freitas" at bounding box center [194, 201] width 360 height 40
click at [140, 223] on div "Nenhum item filtrado de 43789 marcações canceladas" at bounding box center [373, 235] width 715 height 29
click at [140, 207] on input "Gilson Carlos de Freitas" at bounding box center [193, 204] width 355 height 19
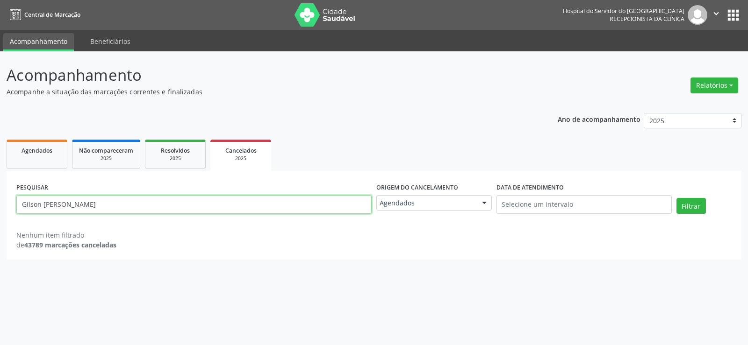
click at [140, 207] on input "Gilson Carlos de Freitas" at bounding box center [193, 204] width 355 height 19
paste input "MARIA SONIA DA SILVA"
click at [676, 198] on button "Filtrar" at bounding box center [690, 206] width 29 height 16
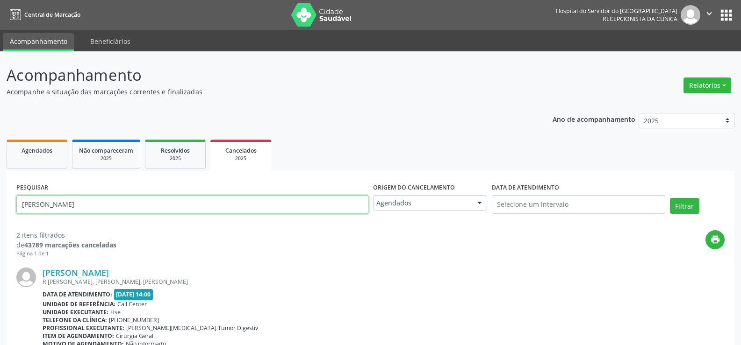
click at [186, 207] on input "MARIA SONIA DA SILVA" at bounding box center [192, 204] width 352 height 19
paste input "aria Solimar de Oliveira Ramos da Silva"
click at [670, 198] on button "Filtrar" at bounding box center [684, 206] width 29 height 16
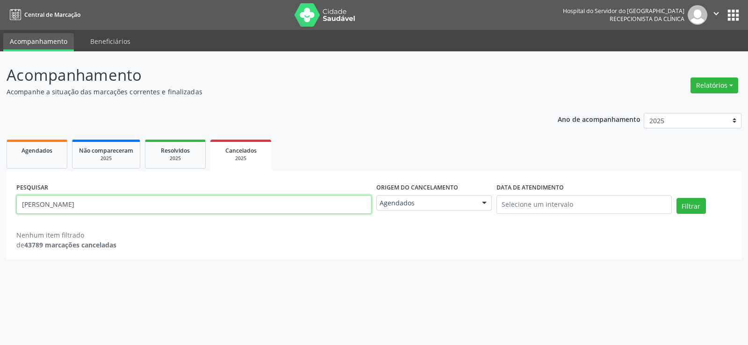
click at [191, 204] on input "Maria Solimar de Oliveira Ramos da Silva" at bounding box center [193, 204] width 355 height 19
paste input "do Socorro Almeid"
click at [676, 198] on button "Filtrar" at bounding box center [690, 206] width 29 height 16
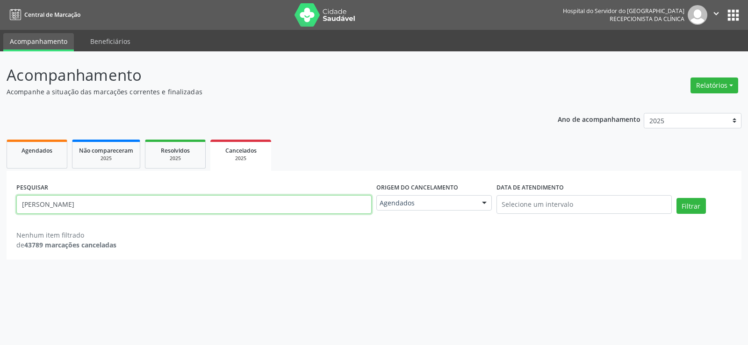
click at [186, 204] on input "Maria do Socorro Almeida" at bounding box center [193, 204] width 355 height 19
click at [676, 198] on button "Filtrar" at bounding box center [690, 206] width 29 height 16
click at [198, 206] on input "Maria do Socorro Almeida" at bounding box center [193, 204] width 355 height 19
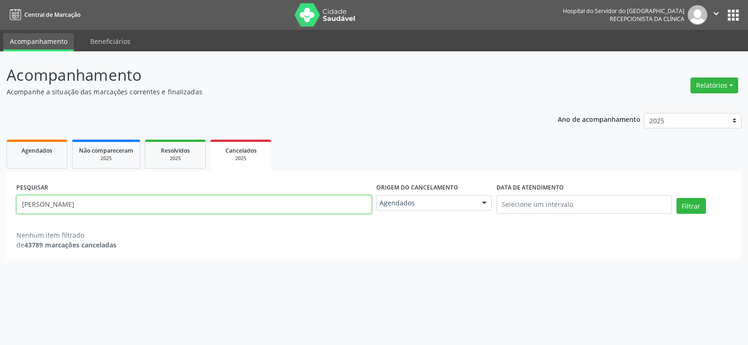
click at [198, 206] on input "Maria do Socorro Almeida" at bounding box center [193, 204] width 355 height 19
paste input "Caua Eduardo Nunes de Paula Roch"
click at [676, 198] on button "Filtrar" at bounding box center [690, 206] width 29 height 16
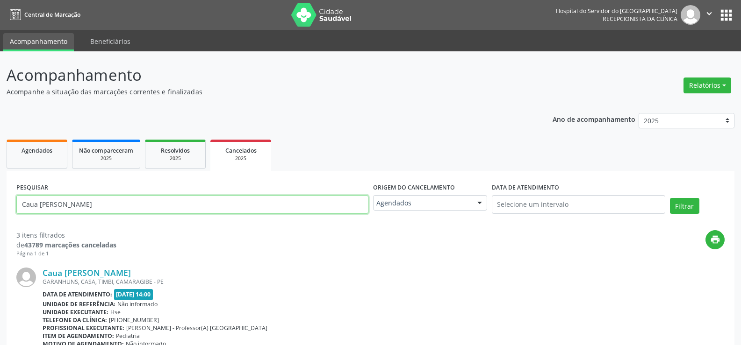
click at [228, 205] on input "Caua Eduardo Nunes de Paula Rocha" at bounding box center [192, 204] width 352 height 19
paste input "Severina Maria Domingos"
click at [670, 198] on button "Filtrar" at bounding box center [684, 206] width 29 height 16
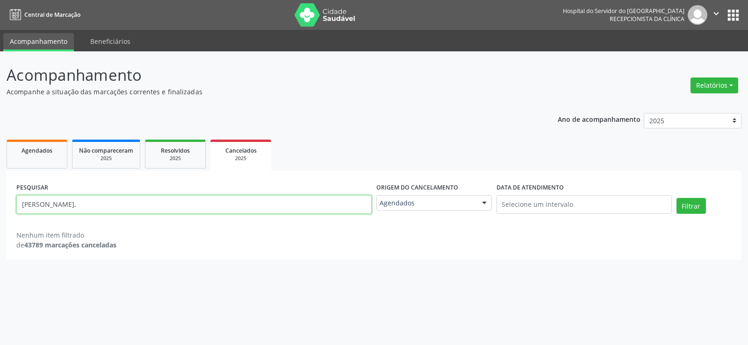
click at [223, 205] on input "Severina Maria Domingos," at bounding box center [193, 204] width 355 height 19
click at [676, 198] on button "Filtrar" at bounding box center [690, 206] width 29 height 16
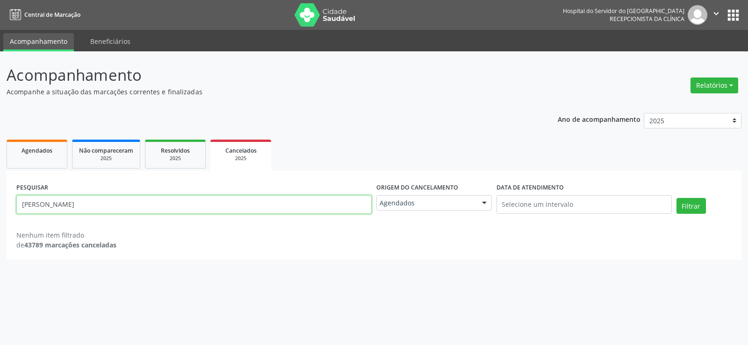
click at [224, 208] on input "Severina Maria Domingos" at bounding box center [193, 204] width 355 height 19
paste input "Jaciara dos Santos Lima"
type input "Jaciara dos Santos Lima"
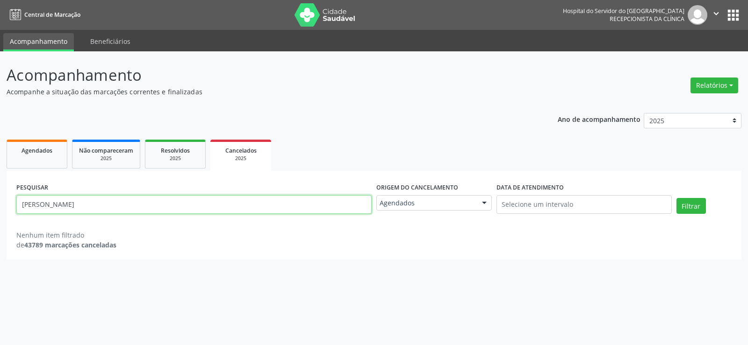
click at [676, 198] on button "Filtrar" at bounding box center [690, 206] width 29 height 16
drag, startPoint x: 157, startPoint y: 198, endPoint x: 0, endPoint y: 176, distance: 158.5
click at [0, 176] on div "Acompanhamento Acompanhe a situação das marcações correntes e finalizadas Relat…" at bounding box center [374, 198] width 748 height 294
paste input "luiz felipe de freitas ferreira"
type input "luiz felipe de freitas ferreira"
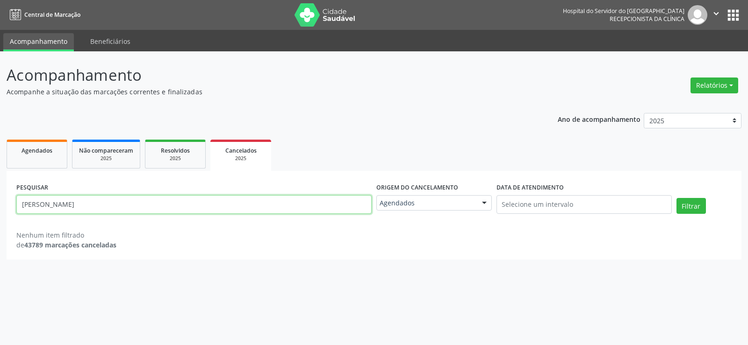
click at [676, 198] on button "Filtrar" at bounding box center [690, 206] width 29 height 16
click at [172, 151] on span "Resolvidos" at bounding box center [175, 151] width 29 height 8
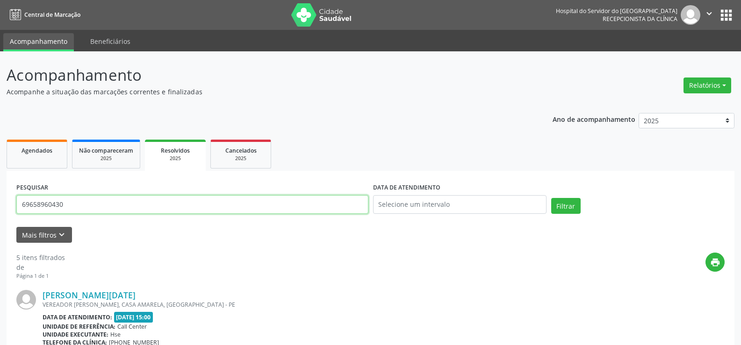
drag, startPoint x: 94, startPoint y: 203, endPoint x: 0, endPoint y: 181, distance: 96.5
paste input "luiz felipe de freitas ferreira"
type input "luiz felipe de freitas ferreira"
click at [551, 198] on button "Filtrar" at bounding box center [565, 206] width 29 height 16
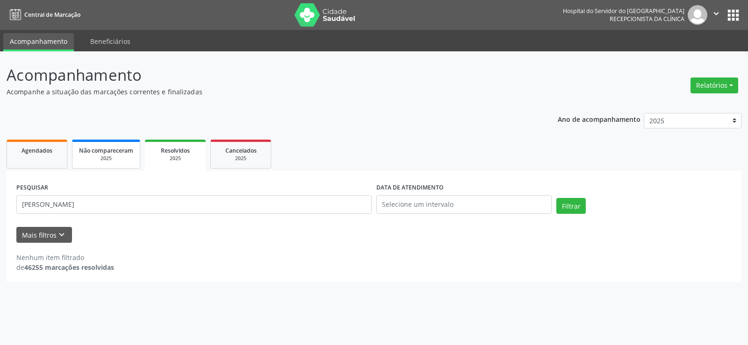
click at [120, 157] on div "2025" at bounding box center [106, 158] width 54 height 7
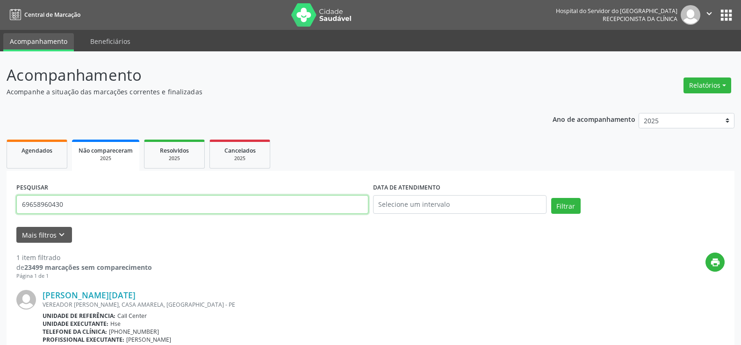
drag, startPoint x: 274, startPoint y: 209, endPoint x: 0, endPoint y: 192, distance: 274.4
click at [0, 192] on div "Acompanhamento Acompanhe a situação das marcações correntes e finalizadas Relat…" at bounding box center [370, 235] width 741 height 369
paste input "luiz felipe de freitas ferreira"
click at [551, 198] on button "Filtrar" at bounding box center [565, 206] width 29 height 16
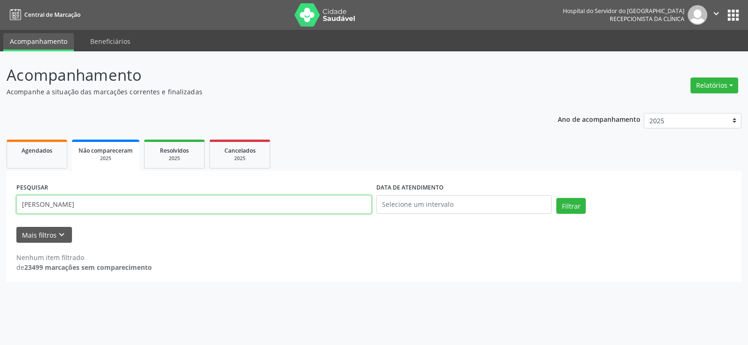
drag, startPoint x: 142, startPoint y: 214, endPoint x: 79, endPoint y: 210, distance: 63.2
click at [79, 210] on input "[PERSON_NAME]" at bounding box center [193, 204] width 355 height 19
click at [135, 200] on input "[PERSON_NAME]" at bounding box center [193, 204] width 355 height 19
click at [121, 207] on input "luiz felipe de freitas ferreira" at bounding box center [193, 204] width 355 height 19
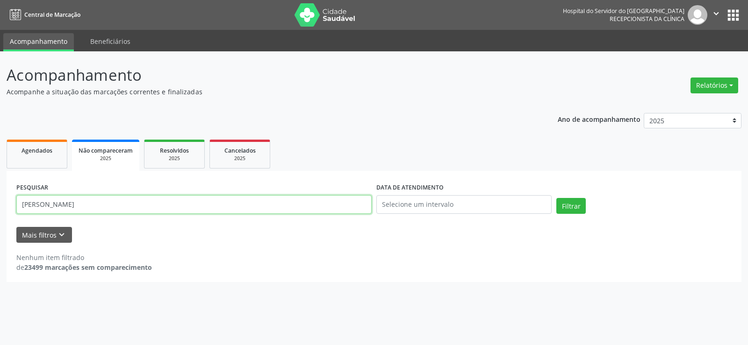
click at [121, 207] on input "luiz felipe de freitas ferreira" at bounding box center [193, 204] width 355 height 19
type input "joao roberto feliciano"
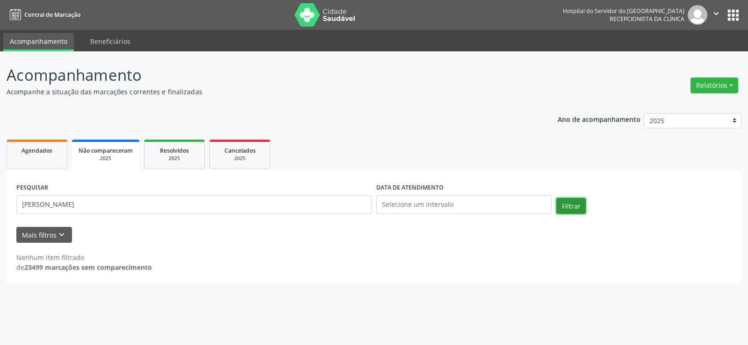
click at [570, 202] on button "Filtrar" at bounding box center [570, 206] width 29 height 16
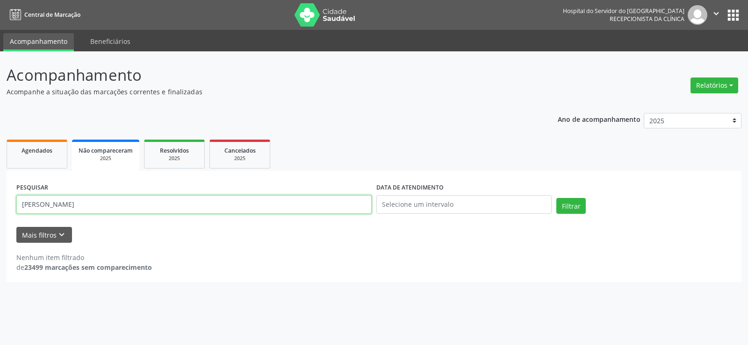
click at [103, 206] on input "joao roberto feliciano" at bounding box center [193, 204] width 355 height 19
click at [361, 138] on ul "Agendados Não compareceram 2025 Resolvidos 2025 Cancelados 2025" at bounding box center [374, 154] width 735 height 34
click at [183, 188] on div "PESQUISAR joao roberto feliciano" at bounding box center [194, 201] width 360 height 40
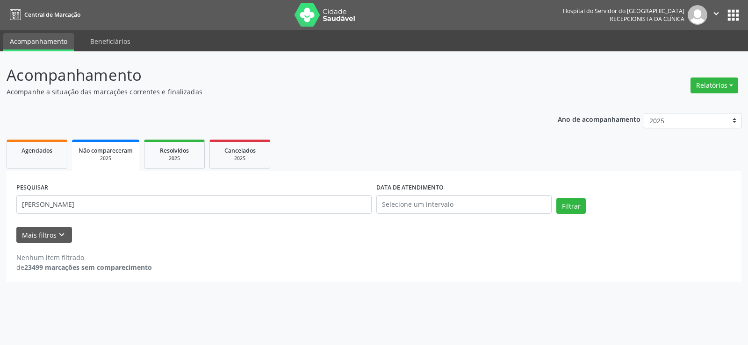
click at [183, 188] on div "PESQUISAR joao roberto feliciano" at bounding box center [194, 201] width 360 height 40
click at [179, 204] on input "joao roberto feliciano" at bounding box center [193, 204] width 355 height 19
click at [237, 152] on span "Cancelados" at bounding box center [239, 151] width 31 height 8
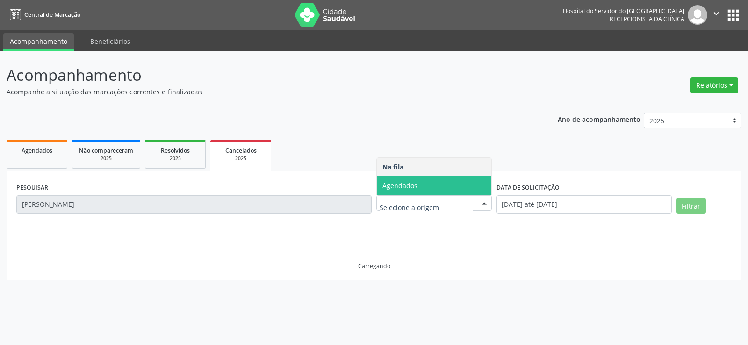
click at [423, 179] on span "Agendados" at bounding box center [434, 186] width 114 height 19
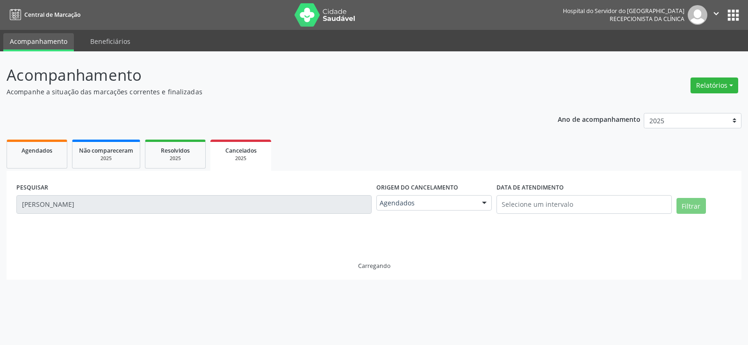
click at [544, 195] on label "DATA DE ATENDIMENTO" at bounding box center [529, 188] width 67 height 14
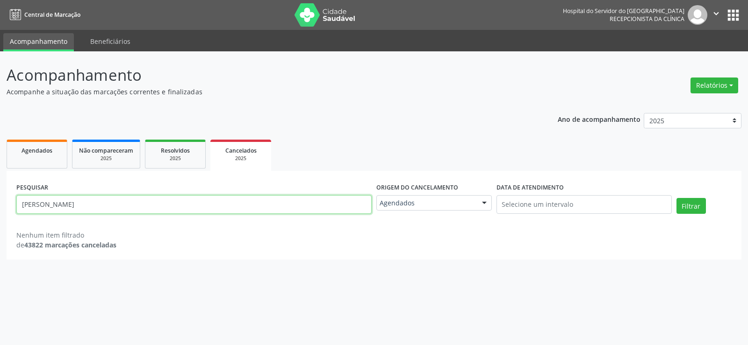
click at [213, 200] on input "luiz felipe de freitas ferreira" at bounding box center [193, 204] width 355 height 19
paste input "joao roberto feliciano"
click at [676, 198] on button "Filtrar" at bounding box center [690, 206] width 29 height 16
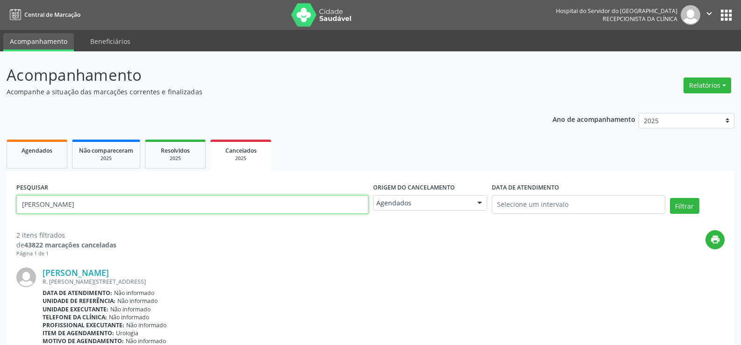
click at [164, 205] on input "joao roberto feliciano" at bounding box center [192, 204] width 352 height 19
paste input "kethlen siane"
click at [670, 198] on button "Filtrar" at bounding box center [684, 206] width 29 height 16
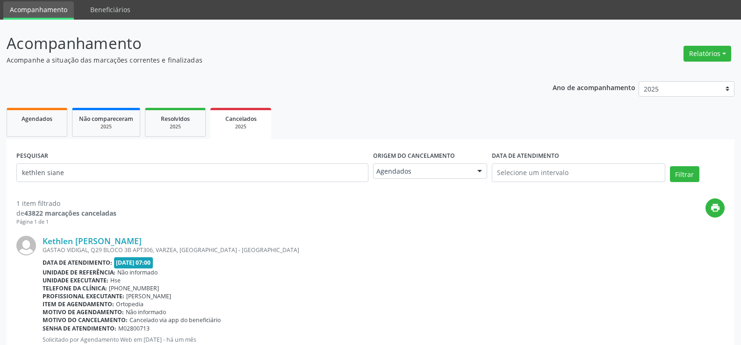
scroll to position [71, 0]
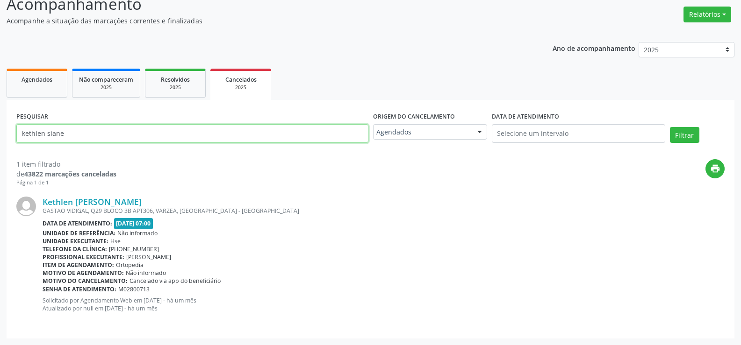
drag, startPoint x: 155, startPoint y: 136, endPoint x: 0, endPoint y: 85, distance: 162.7
click at [0, 86] on div "Acompanhamento Acompanhe a situação das marcações correntes e finalizadas Relat…" at bounding box center [370, 162] width 741 height 365
paste input "[PERSON_NAME]"
type input "[PERSON_NAME]"
click at [670, 127] on button "Filtrar" at bounding box center [684, 135] width 29 height 16
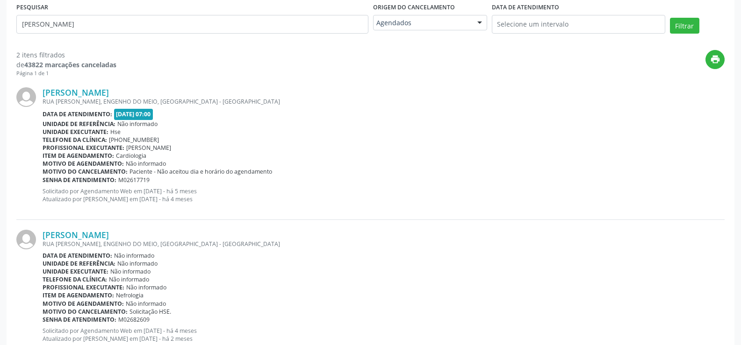
scroll to position [211, 0]
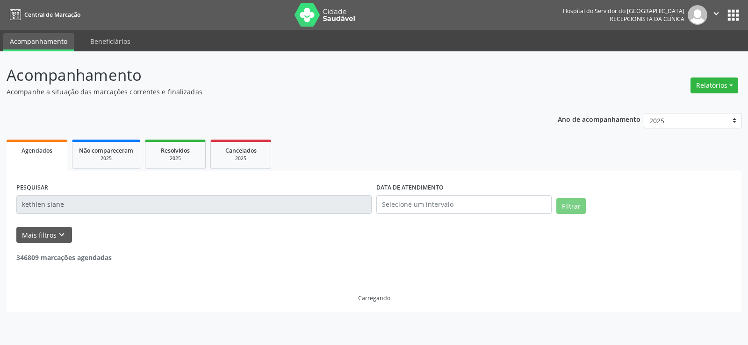
click at [326, 107] on div "Ano de acompanhamento 2025 2024 2023 2022 2021 Agendados Não compareceram 2025 …" at bounding box center [374, 210] width 735 height 206
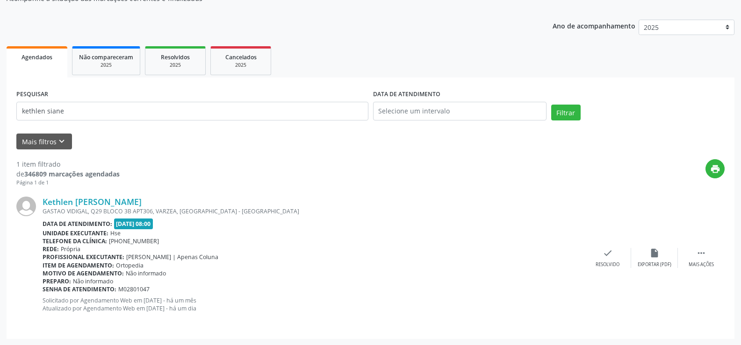
scroll to position [94, 0]
click at [133, 105] on input "kethlen siane" at bounding box center [192, 110] width 352 height 19
type input "9000062300"
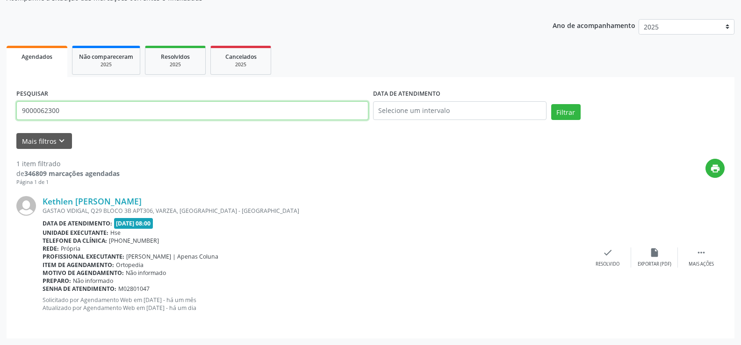
click at [551, 104] on button "Filtrar" at bounding box center [565, 112] width 29 height 16
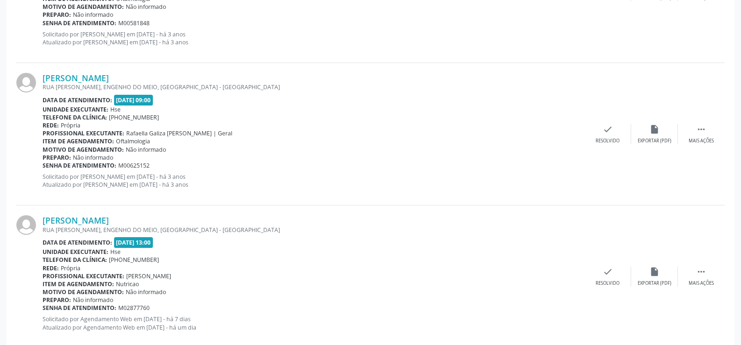
scroll to position [522, 0]
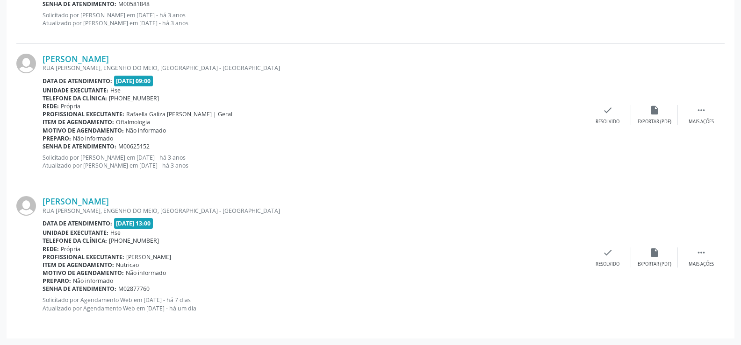
drag, startPoint x: 127, startPoint y: 192, endPoint x: 45, endPoint y: 191, distance: 81.8
click at [45, 191] on div "[PERSON_NAME] RUA [PERSON_NAME], ENGENHO DO MEIO, [GEOGRAPHIC_DATA] - [GEOGRAPH…" at bounding box center [370, 257] width 708 height 142
click at [186, 188] on div "[PERSON_NAME] RUA [PERSON_NAME], ENGENHO DO MEIO, [GEOGRAPHIC_DATA] - [GEOGRAPH…" at bounding box center [370, 257] width 708 height 142
drag, startPoint x: 175, startPoint y: 196, endPoint x: 28, endPoint y: 204, distance: 147.9
click at [28, 204] on div "[PERSON_NAME] RUA [PERSON_NAME], ENGENHO DO MEIO, [GEOGRAPHIC_DATA] - [GEOGRAPH…" at bounding box center [370, 257] width 708 height 142
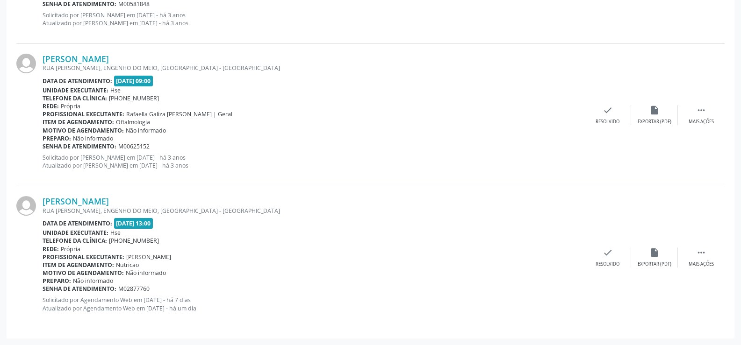
copy div "[PERSON_NAME]"
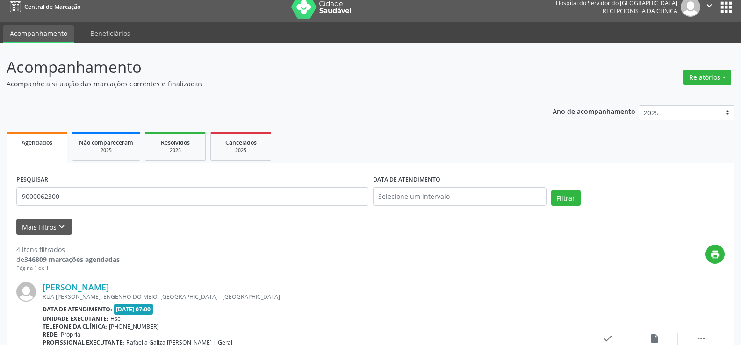
scroll to position [0, 0]
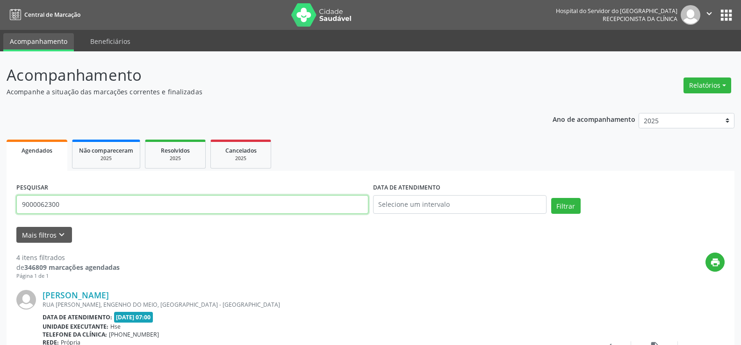
drag, startPoint x: 223, startPoint y: 208, endPoint x: 0, endPoint y: 142, distance: 232.6
click at [150, 199] on input "text" at bounding box center [192, 204] width 352 height 19
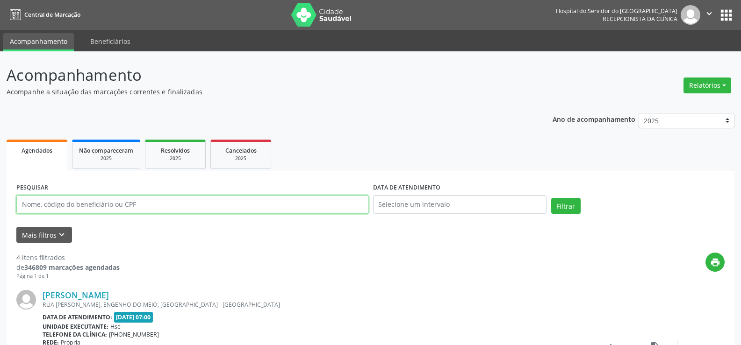
paste input "[PERSON_NAME]"
click at [551, 198] on button "Filtrar" at bounding box center [565, 206] width 29 height 16
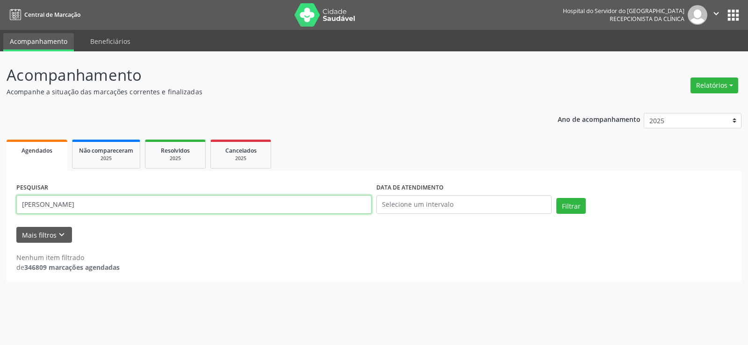
click at [150, 199] on input "[PERSON_NAME]" at bounding box center [193, 204] width 355 height 19
click at [556, 198] on button "Filtrar" at bounding box center [570, 206] width 29 height 16
click at [146, 212] on input "[PERSON_NAME]" at bounding box center [193, 204] width 355 height 19
click at [142, 200] on input "[PERSON_NAME]" at bounding box center [193, 204] width 355 height 19
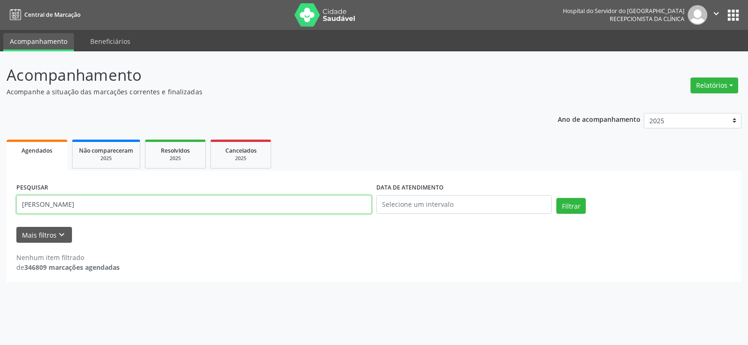
click at [142, 200] on input "[PERSON_NAME]" at bounding box center [193, 204] width 355 height 19
paste input "[PERSON_NAME]"
click at [556, 198] on button "Filtrar" at bounding box center [570, 206] width 29 height 16
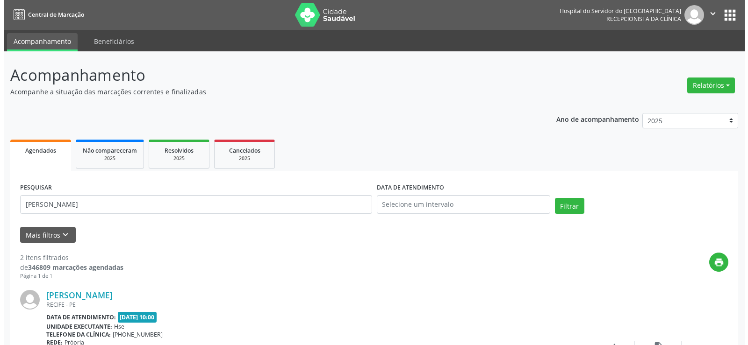
scroll to position [236, 0]
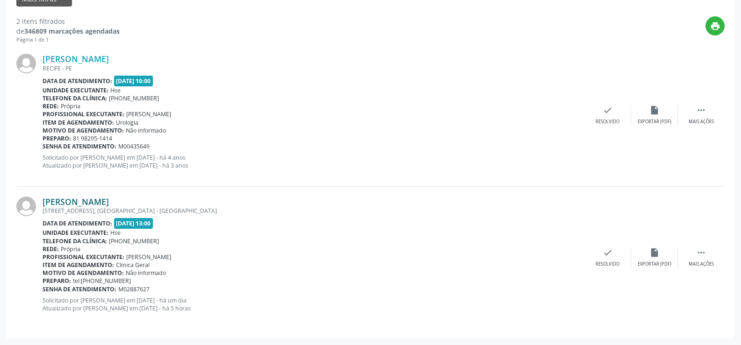
click at [99, 201] on link "[PERSON_NAME]" at bounding box center [76, 202] width 66 height 10
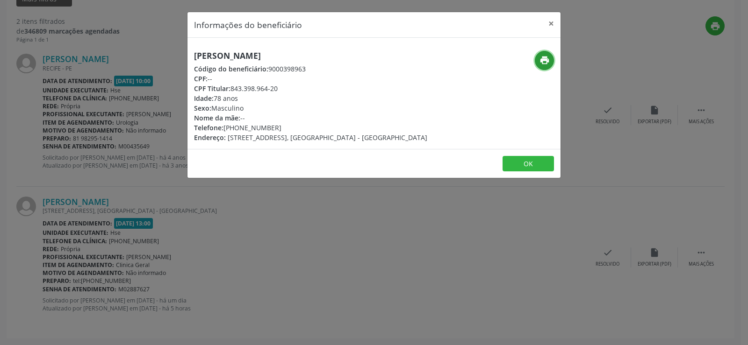
click at [541, 62] on icon "print" at bounding box center [544, 60] width 10 height 10
click at [88, 138] on div "Informações do beneficiário × [PERSON_NAME] Código do beneficiário: 9000398963 …" at bounding box center [374, 172] width 748 height 345
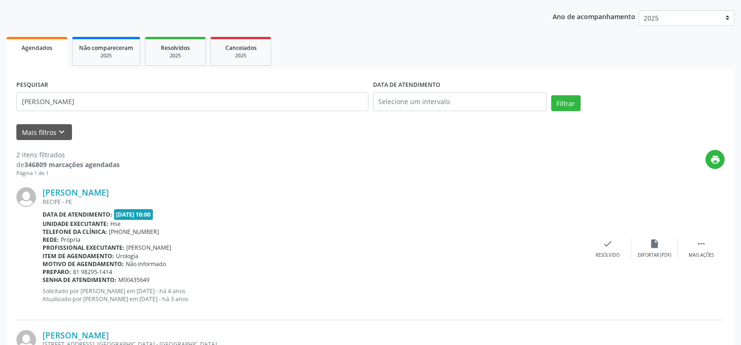
scroll to position [3, 0]
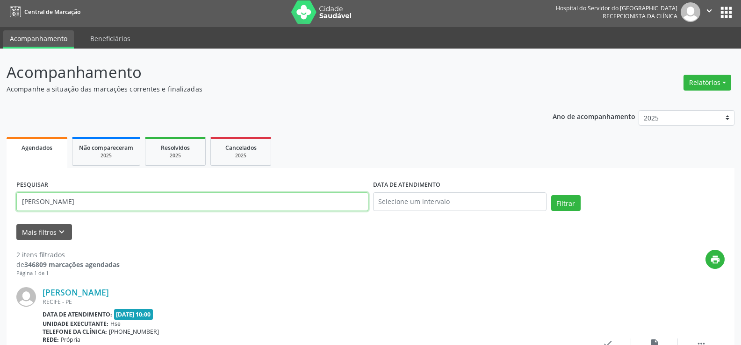
click at [122, 210] on input "[PERSON_NAME]" at bounding box center [192, 202] width 352 height 19
paste input "[PERSON_NAME]"
click at [551, 195] on button "Filtrar" at bounding box center [565, 203] width 29 height 16
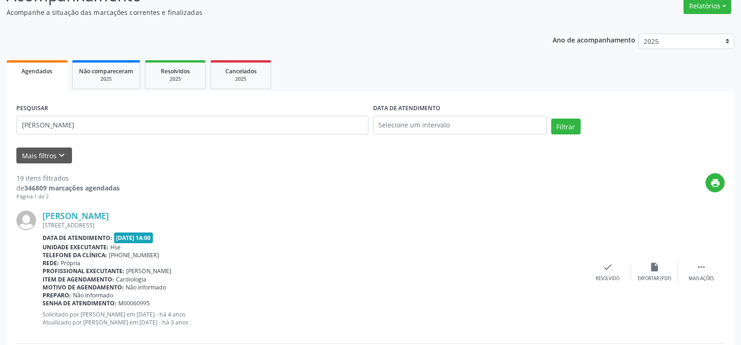
scroll to position [47, 0]
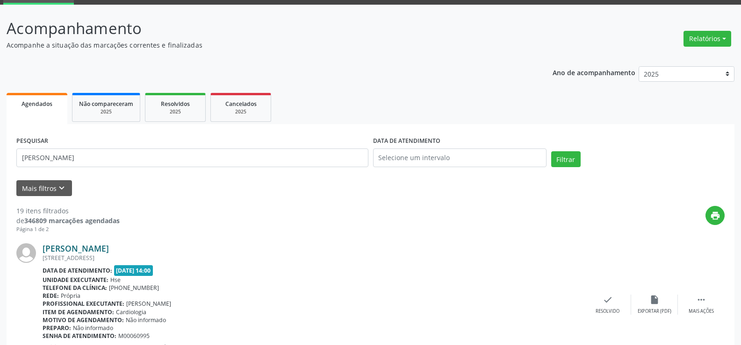
click at [109, 247] on link "[PERSON_NAME]" at bounding box center [76, 248] width 66 height 10
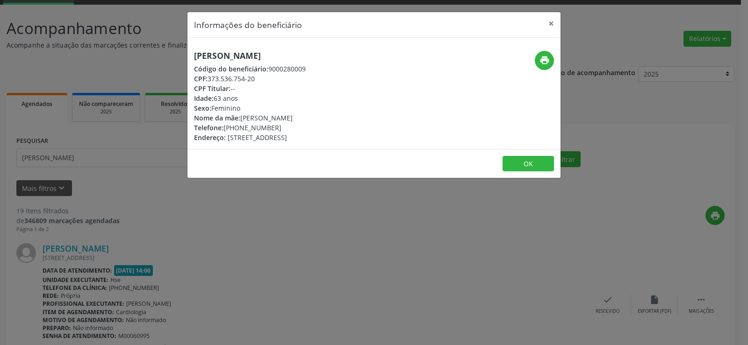
click at [243, 294] on div "Informações do beneficiário × [PERSON_NAME] Código do beneficiário: 9000280009 …" at bounding box center [374, 172] width 748 height 345
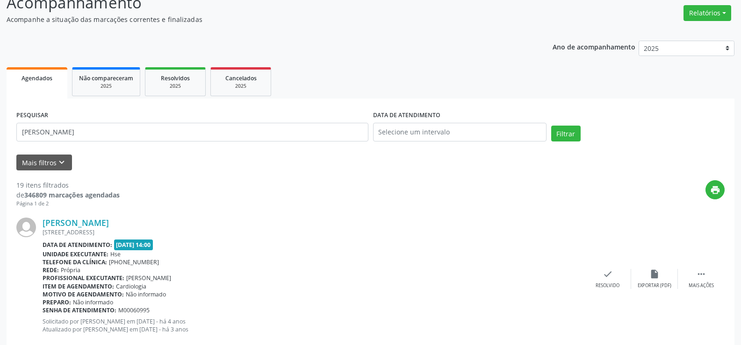
scroll to position [0, 0]
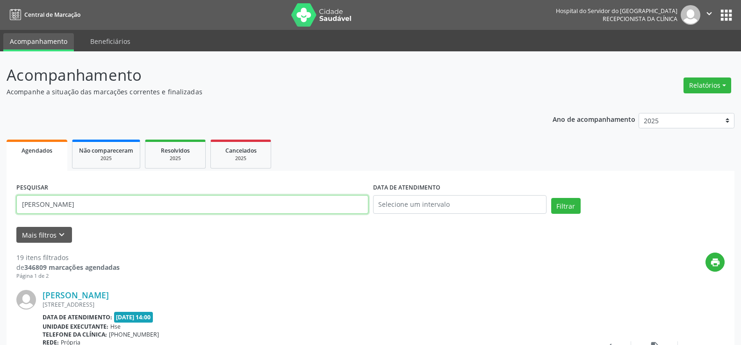
click at [156, 204] on input "[PERSON_NAME]" at bounding box center [192, 204] width 352 height 19
click at [551, 198] on button "Filtrar" at bounding box center [565, 206] width 29 height 16
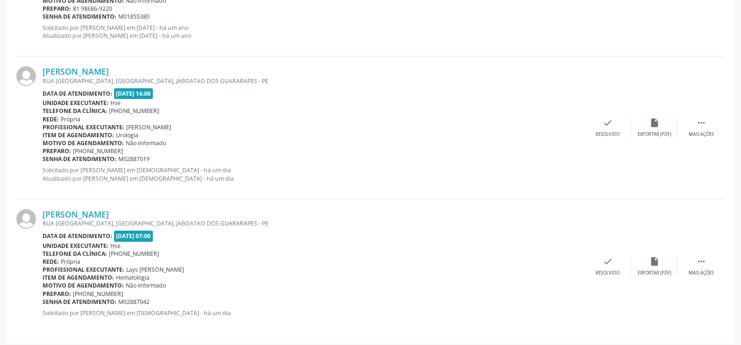
scroll to position [657, 0]
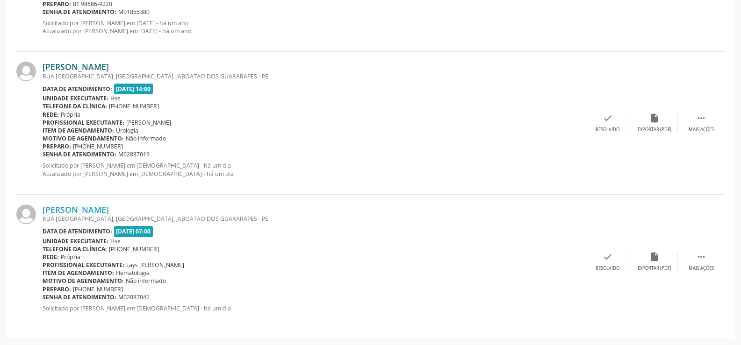
click at [86, 67] on link "[PERSON_NAME]" at bounding box center [76, 67] width 66 height 10
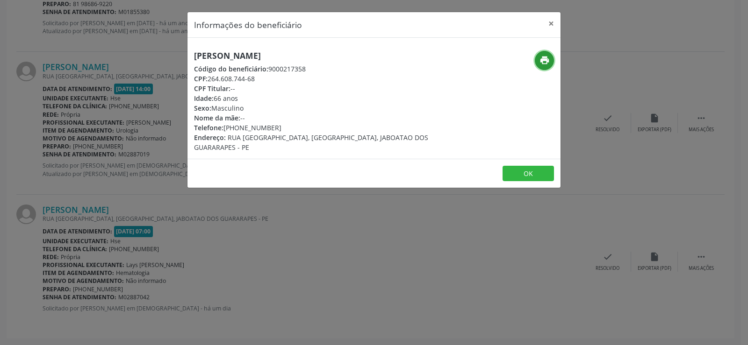
click at [543, 62] on icon "print" at bounding box center [544, 60] width 10 height 10
click at [550, 28] on button "×" at bounding box center [551, 23] width 19 height 23
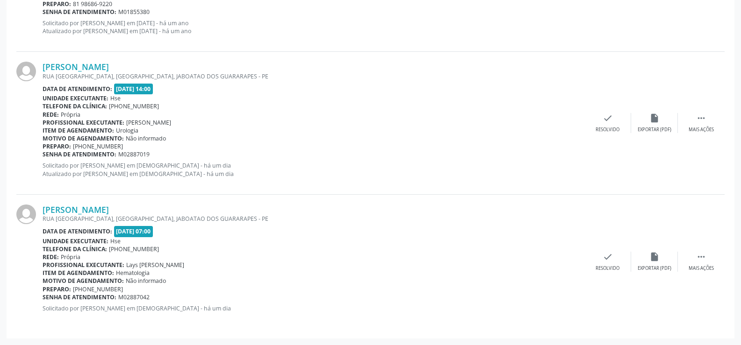
click at [169, 213] on div "[PERSON_NAME]" at bounding box center [314, 210] width 542 height 10
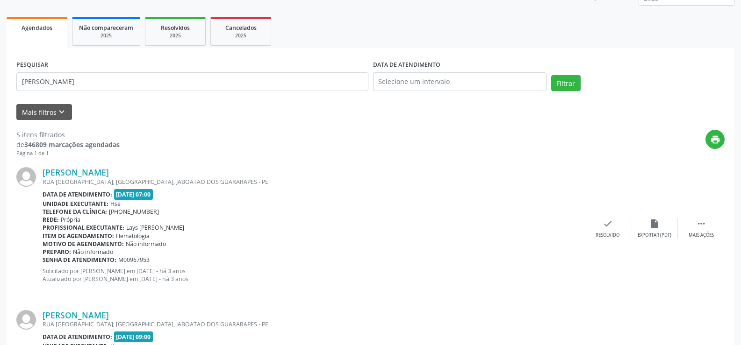
scroll to position [0, 0]
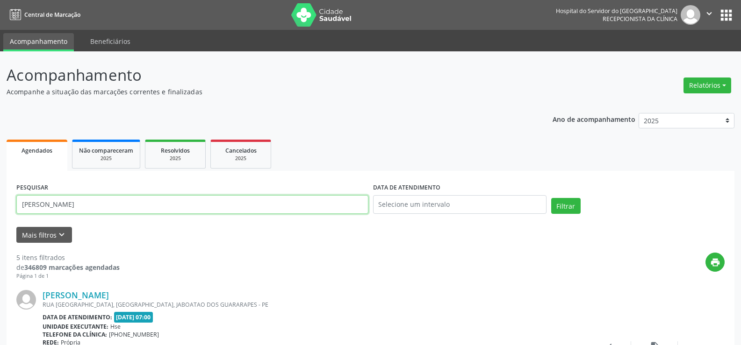
click at [188, 205] on input "[PERSON_NAME]" at bounding box center [192, 204] width 352 height 19
type input "0"
click at [551, 198] on button "Filtrar" at bounding box center [565, 206] width 29 height 16
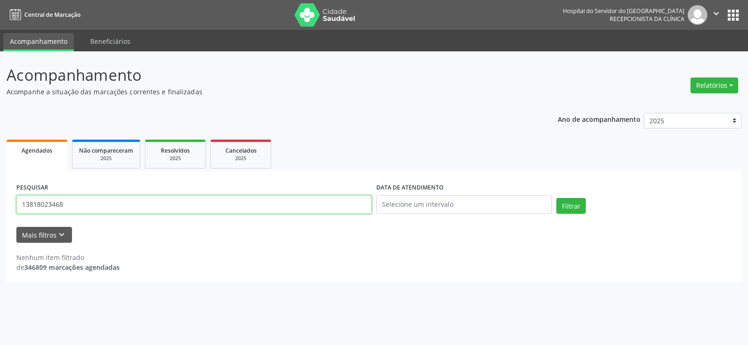
click at [142, 200] on input "13818023468" at bounding box center [193, 204] width 355 height 19
paste input "[DEMOGRAPHIC_DATA]"
click at [556, 198] on button "Filtrar" at bounding box center [570, 206] width 29 height 16
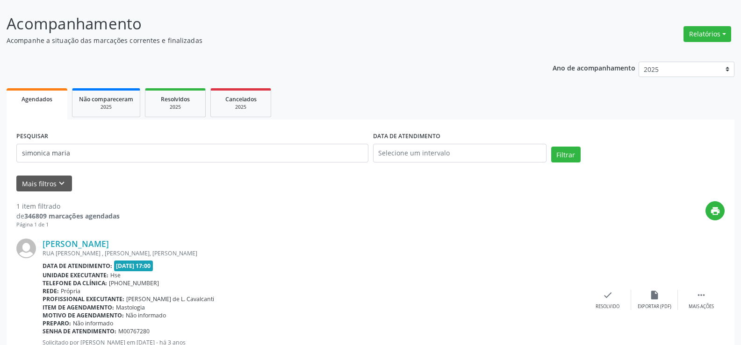
scroll to position [94, 0]
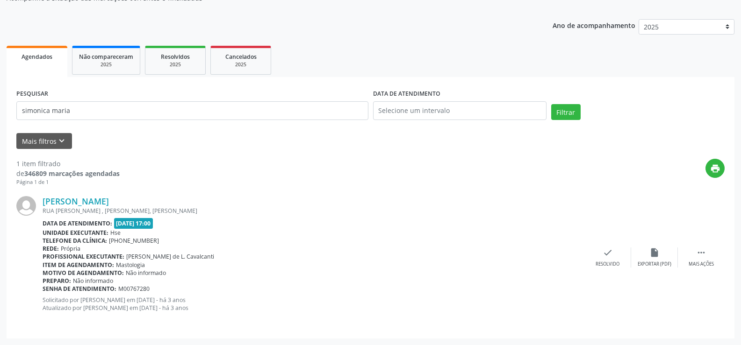
click at [124, 207] on div "RUA [PERSON_NAME] , [PERSON_NAME], [PERSON_NAME]" at bounding box center [314, 211] width 542 height 8
click at [109, 200] on link "[PERSON_NAME]" at bounding box center [76, 201] width 66 height 10
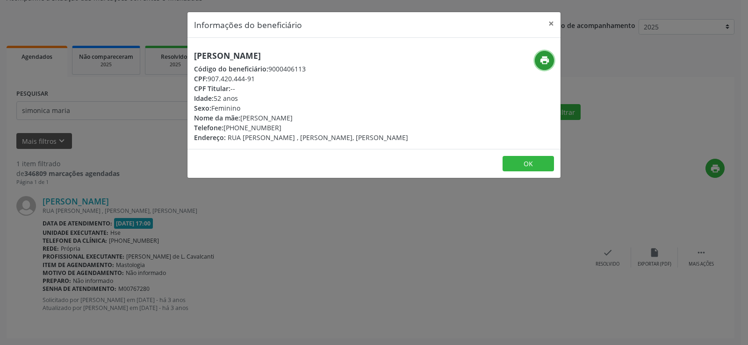
click at [548, 65] on button "print" at bounding box center [544, 60] width 19 height 19
click at [131, 133] on div "Informações do beneficiário × [PERSON_NAME] Código do beneficiário: 9000406113 …" at bounding box center [374, 172] width 748 height 345
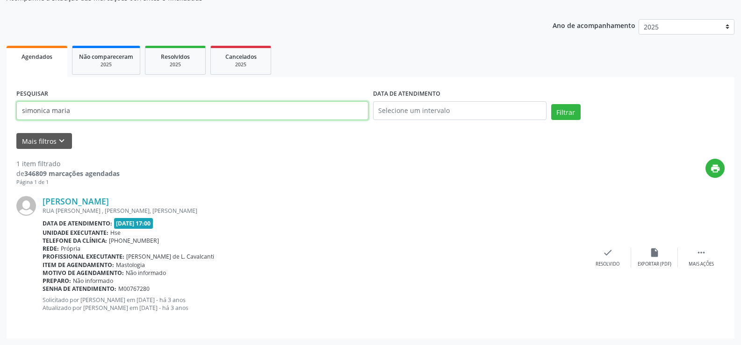
click at [123, 108] on input "simonica maria" at bounding box center [192, 110] width 352 height 19
paste input "[PERSON_NAME]"
type input "[PERSON_NAME]"
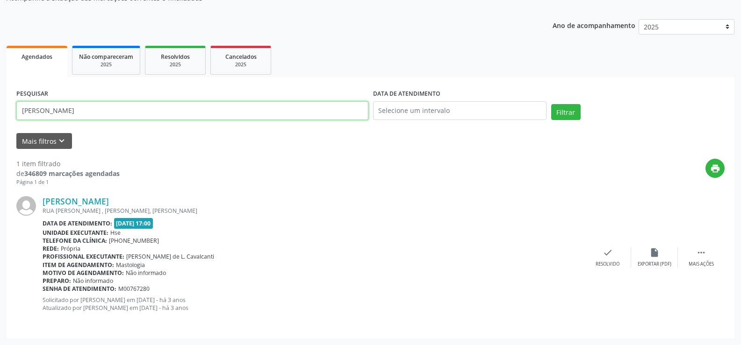
click at [551, 104] on button "Filtrar" at bounding box center [565, 112] width 29 height 16
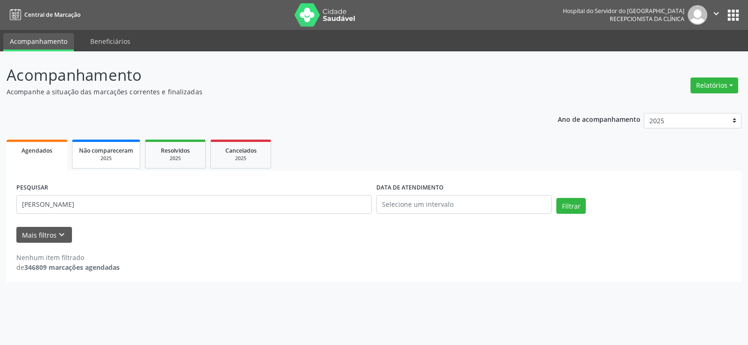
click at [115, 167] on link "Não compareceram 2025" at bounding box center [106, 154] width 68 height 29
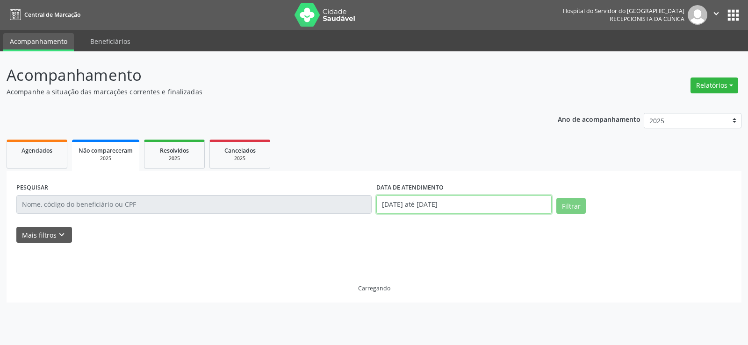
click at [437, 204] on input "[DATE] até [DATE]" at bounding box center [463, 204] width 175 height 19
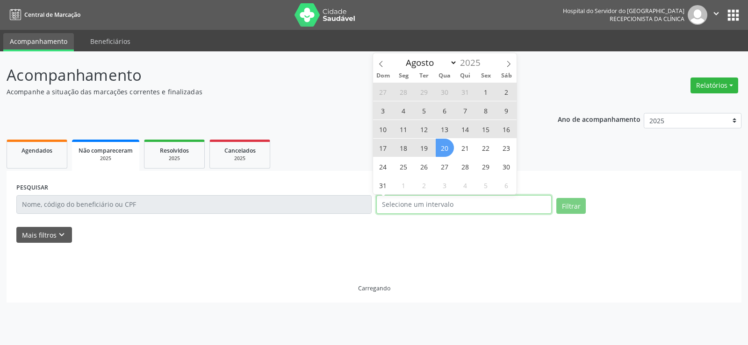
select select "0"
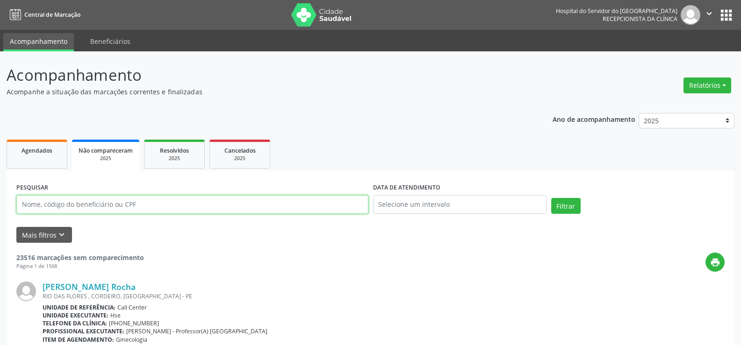
click at [144, 210] on input "text" at bounding box center [192, 204] width 352 height 19
paste input "[PERSON_NAME]"
type input "[PERSON_NAME]"
click at [551, 198] on button "Filtrar" at bounding box center [565, 206] width 29 height 16
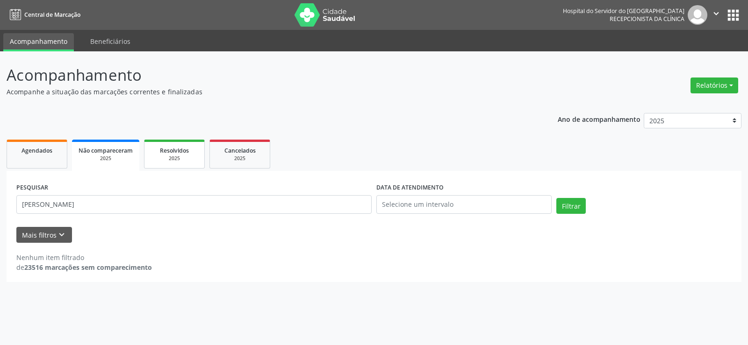
click at [168, 157] on div "2025" at bounding box center [174, 158] width 47 height 7
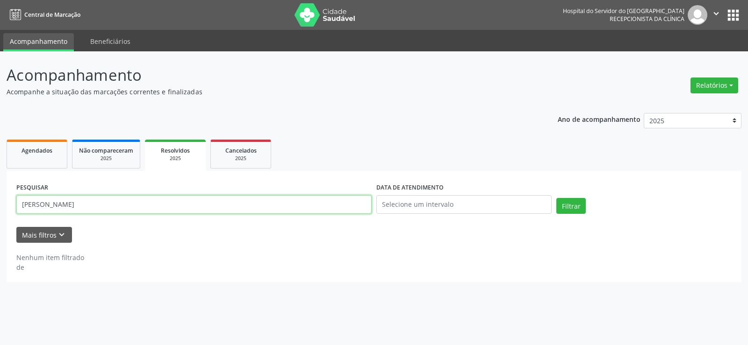
click at [198, 202] on input "[PERSON_NAME]" at bounding box center [193, 204] width 355 height 19
paste input "[PERSON_NAME]"
type input "[PERSON_NAME]"
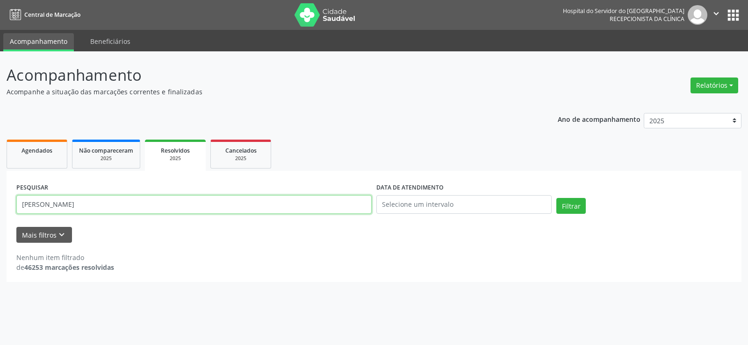
click at [556, 198] on button "Filtrar" at bounding box center [570, 206] width 29 height 16
click at [227, 164] on link "Cancelados 2025" at bounding box center [240, 154] width 61 height 29
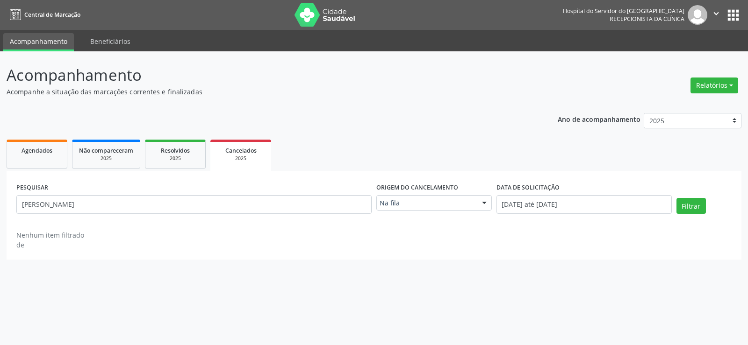
click at [425, 197] on div "Na fila" at bounding box center [433, 203] width 115 height 16
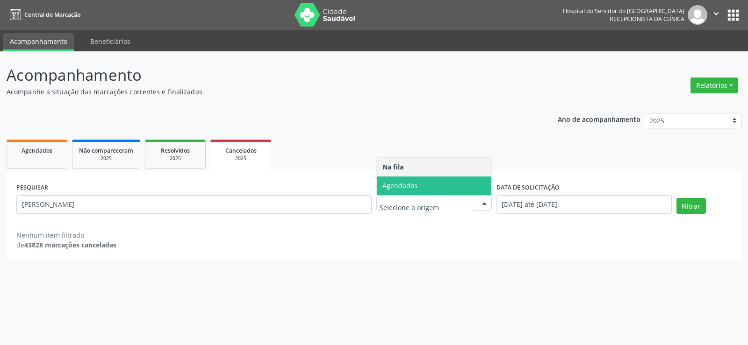
click at [416, 185] on span "Agendados" at bounding box center [399, 185] width 35 height 9
select select "7"
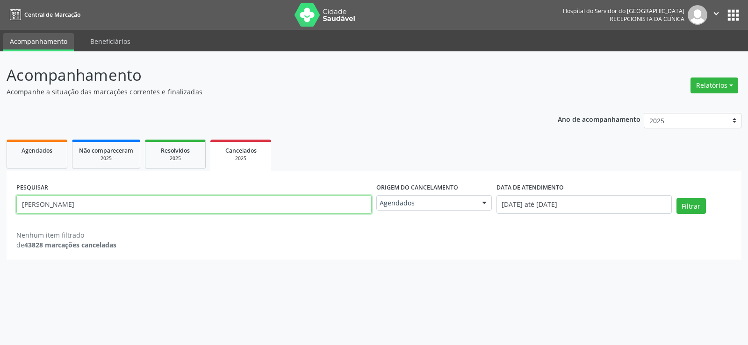
click at [248, 208] on input "[PERSON_NAME]" at bounding box center [193, 204] width 355 height 19
paste input "[PERSON_NAME]"
type input "[PERSON_NAME]"
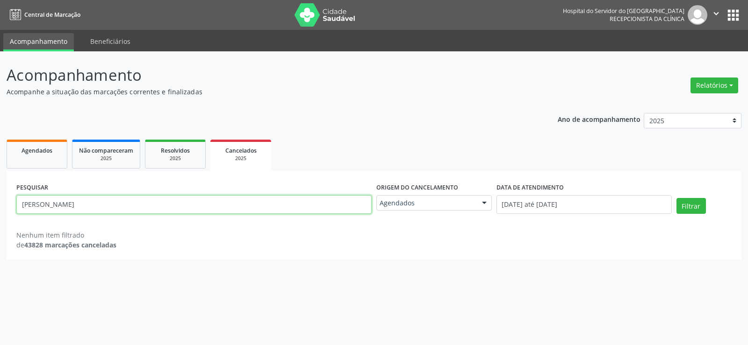
click at [676, 198] on button "Filtrar" at bounding box center [690, 206] width 29 height 16
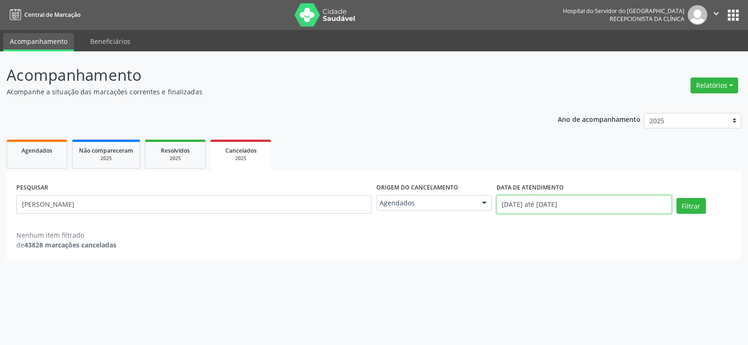
click at [565, 200] on input "[DATE] até [DATE]" at bounding box center [583, 204] width 175 height 19
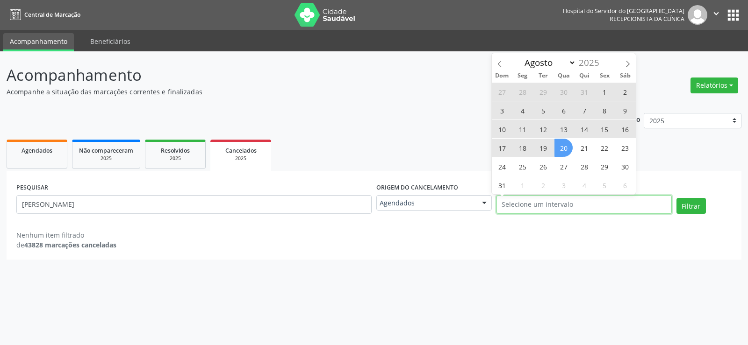
select select "0"
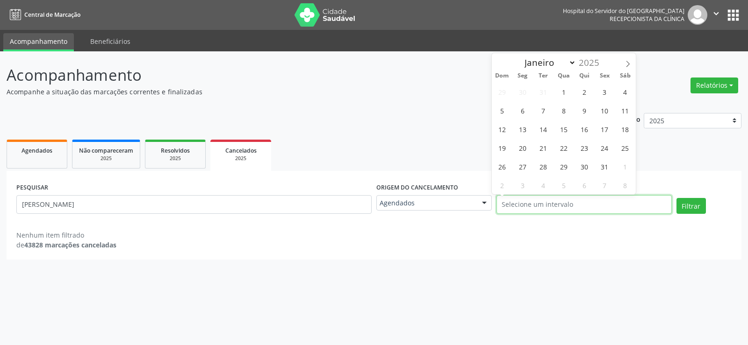
click at [676, 198] on button "Filtrar" at bounding box center [690, 206] width 29 height 16
click at [32, 141] on link "Agendados" at bounding box center [37, 154] width 61 height 29
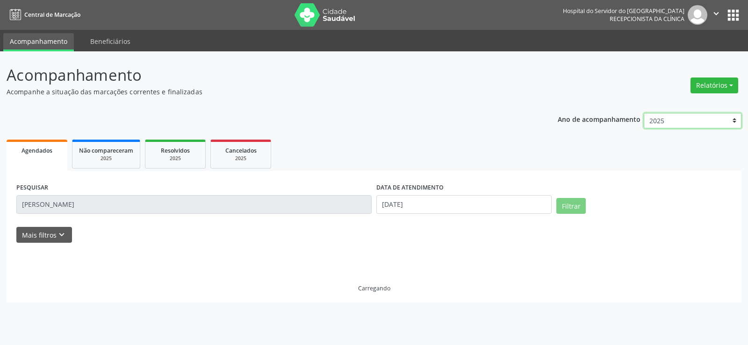
click at [703, 115] on select "2025 2024 2023 2022 2021" at bounding box center [692, 121] width 98 height 16
select select "2024"
click at [643, 113] on select "2025 2024 2023 2022 2021" at bounding box center [692, 121] width 98 height 16
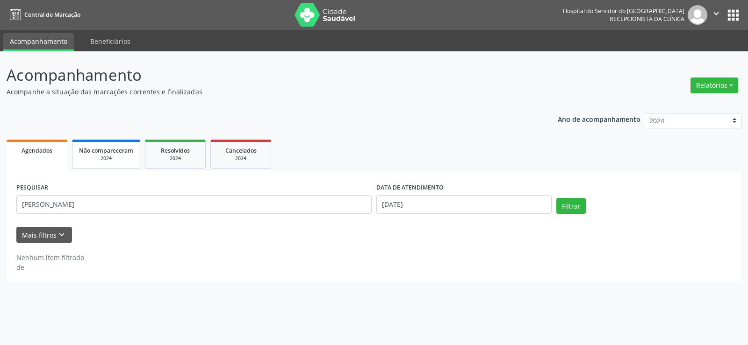
click at [106, 154] on span "Não compareceram" at bounding box center [106, 151] width 54 height 8
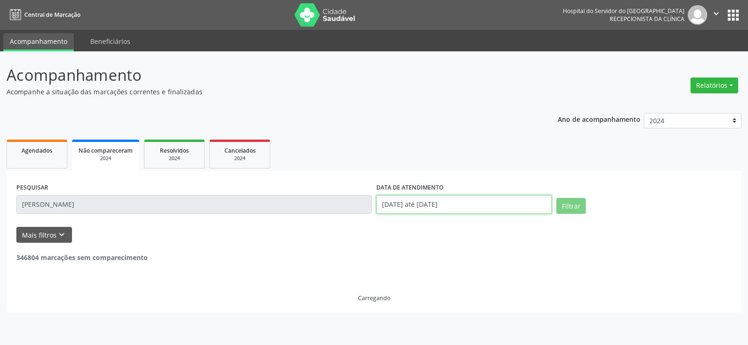
click at [476, 205] on input "[DATE] até [DATE]" at bounding box center [463, 204] width 175 height 19
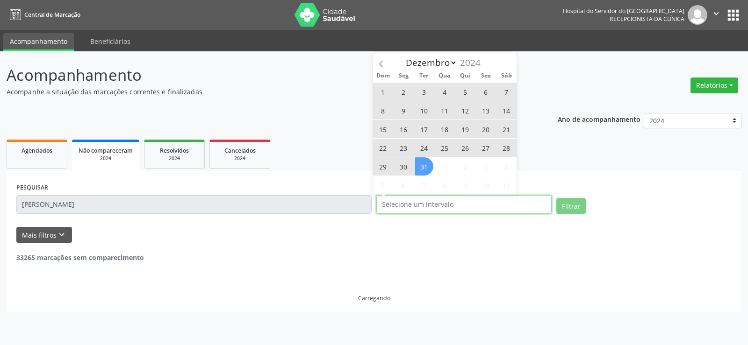
select select "0"
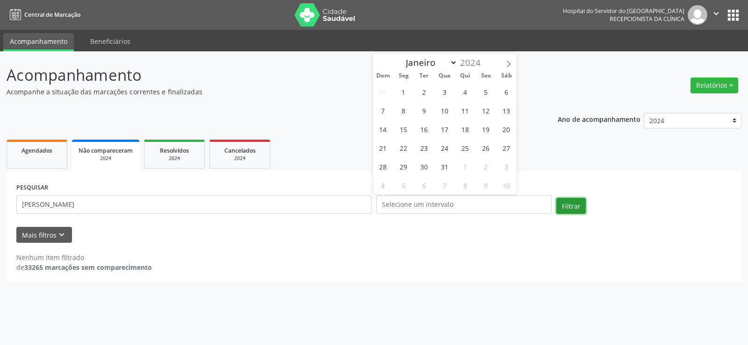
click at [573, 204] on button "Filtrar" at bounding box center [570, 206] width 29 height 16
click at [183, 155] on div "Resolvidos" at bounding box center [174, 150] width 47 height 10
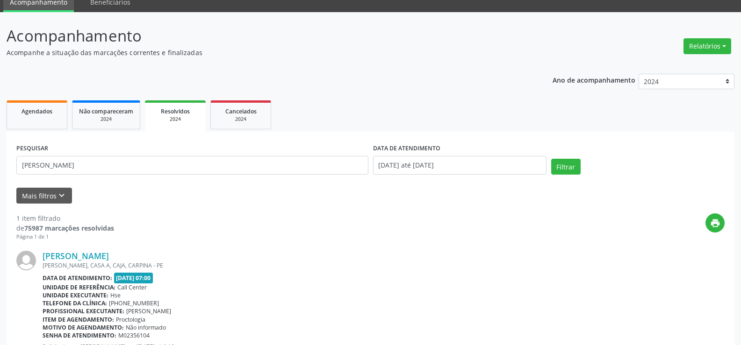
scroll to position [86, 0]
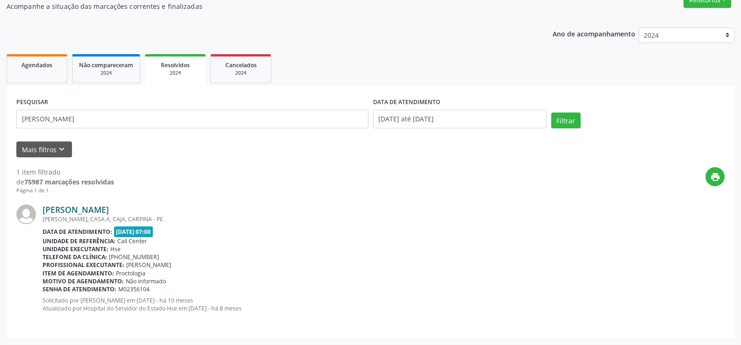
click at [109, 212] on link "[PERSON_NAME]" at bounding box center [76, 210] width 66 height 10
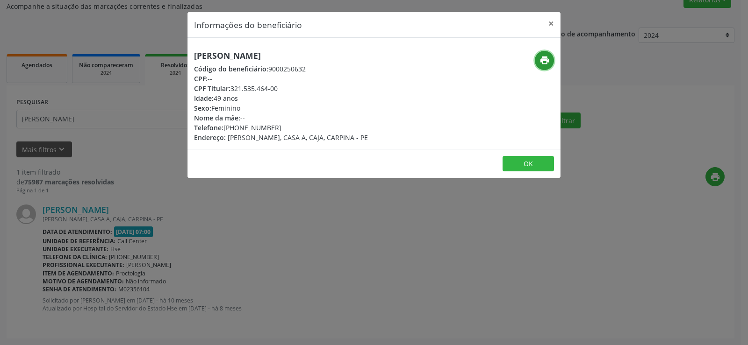
click at [548, 62] on icon "print" at bounding box center [544, 60] width 10 height 10
click at [97, 166] on div "Informações do beneficiário × [PERSON_NAME] Código do beneficiário: 9000250632 …" at bounding box center [374, 172] width 748 height 345
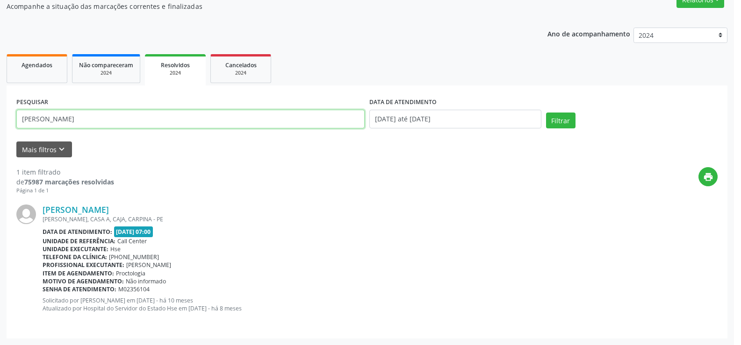
click at [94, 121] on input "[PERSON_NAME]" at bounding box center [190, 119] width 348 height 19
click at [94, 121] on input "[PERSON_NAME]" at bounding box center [192, 119] width 352 height 19
paste input "46446206453"
type input "46446206453"
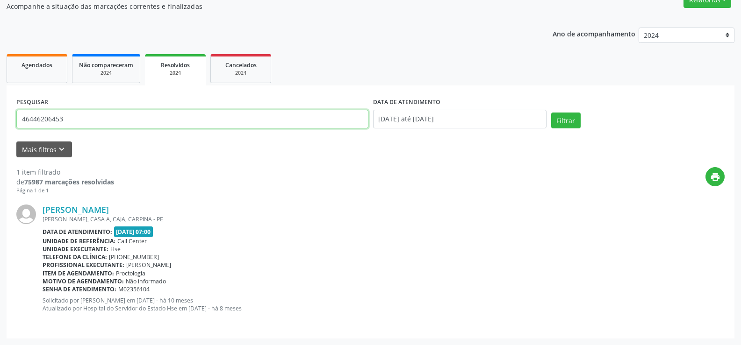
click at [551, 113] on button "Filtrar" at bounding box center [565, 121] width 29 height 16
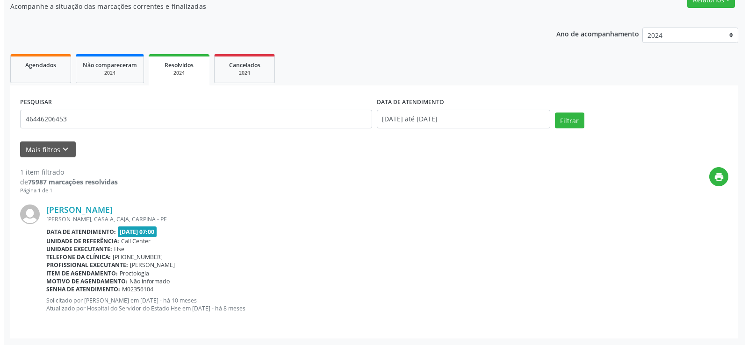
scroll to position [0, 0]
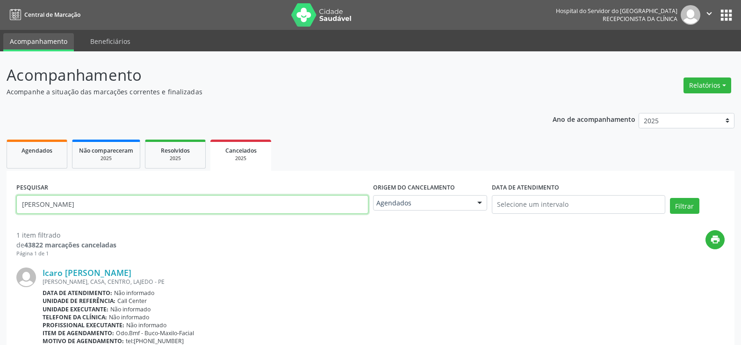
click at [200, 203] on input "[PERSON_NAME]" at bounding box center [192, 204] width 352 height 19
paste input "[PERSON_NAME]"
click at [670, 198] on button "Filtrar" at bounding box center [684, 206] width 29 height 16
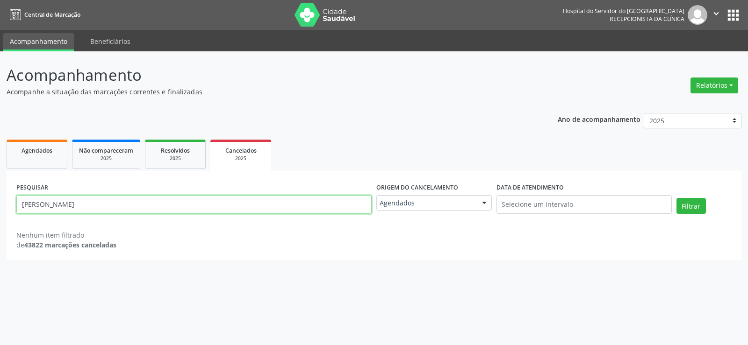
click at [164, 211] on input "[PERSON_NAME]" at bounding box center [193, 204] width 355 height 19
paste input "[PERSON_NAME]"
type input "[PERSON_NAME]"
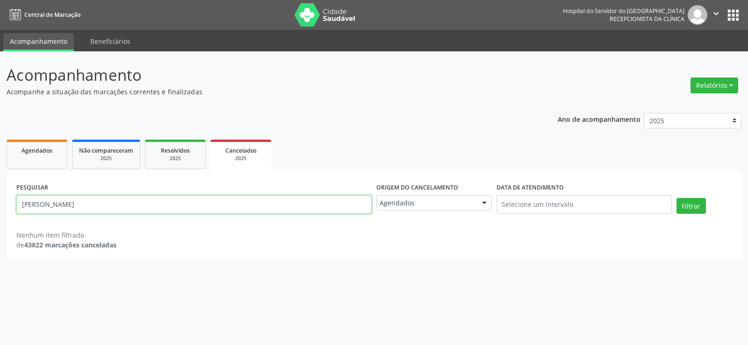
click at [676, 198] on button "Filtrar" at bounding box center [690, 206] width 29 height 16
click at [170, 156] on div "2025" at bounding box center [175, 158] width 47 height 7
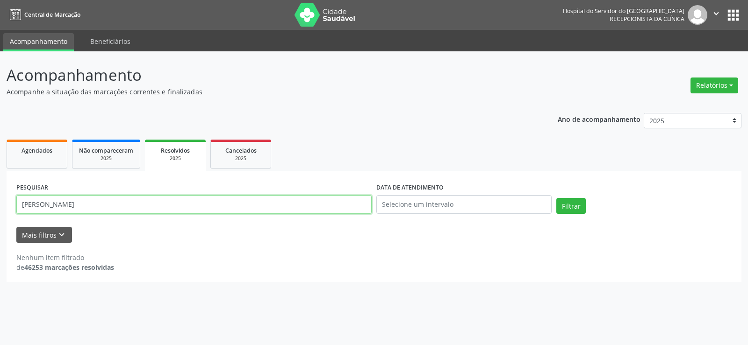
click at [242, 202] on input "luiz felipe de freitas ferreira" at bounding box center [193, 204] width 355 height 19
paste input "[PERSON_NAME]"
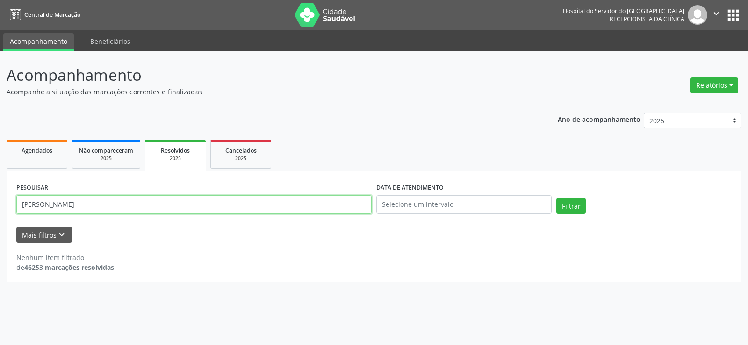
type input "[PERSON_NAME]"
click at [556, 198] on button "Filtrar" at bounding box center [570, 206] width 29 height 16
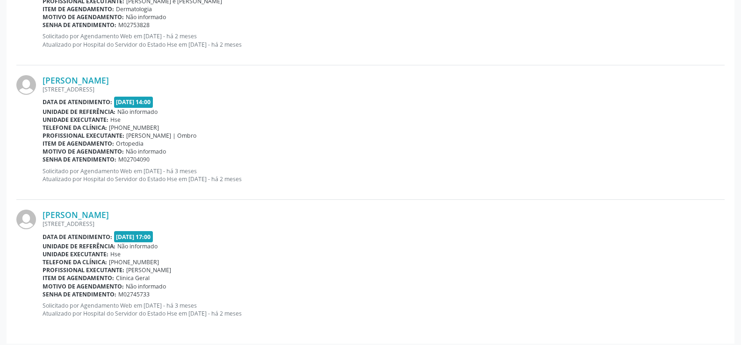
scroll to position [1028, 0]
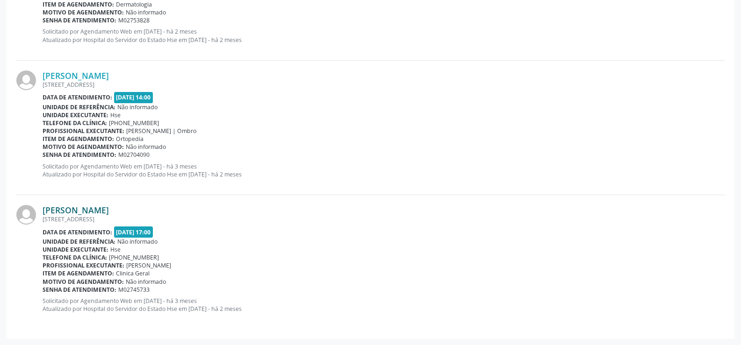
click at [109, 210] on link "[PERSON_NAME]" at bounding box center [76, 210] width 66 height 10
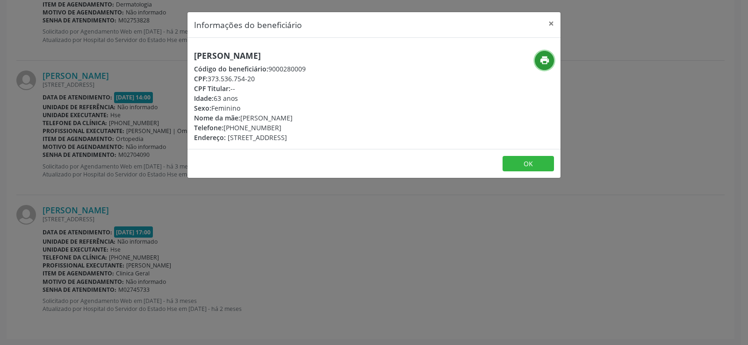
click at [542, 64] on icon "print" at bounding box center [544, 60] width 10 height 10
click at [553, 26] on button "×" at bounding box center [551, 23] width 19 height 23
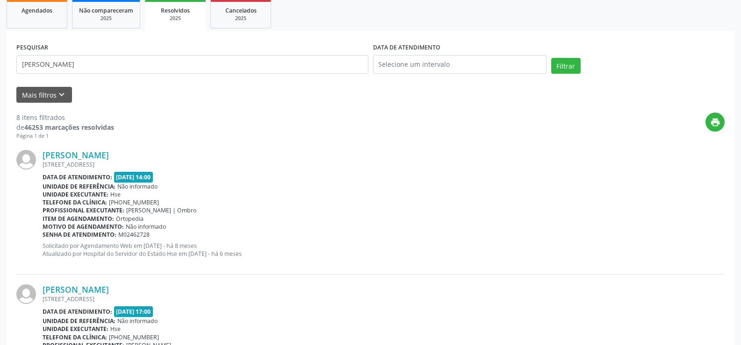
scroll to position [0, 0]
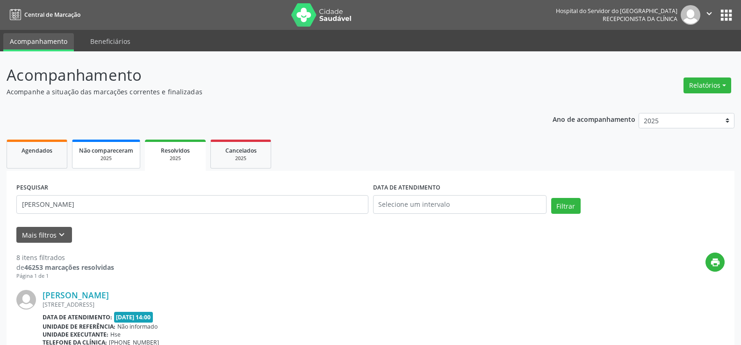
click at [104, 164] on link "Não compareceram 2025" at bounding box center [106, 154] width 68 height 29
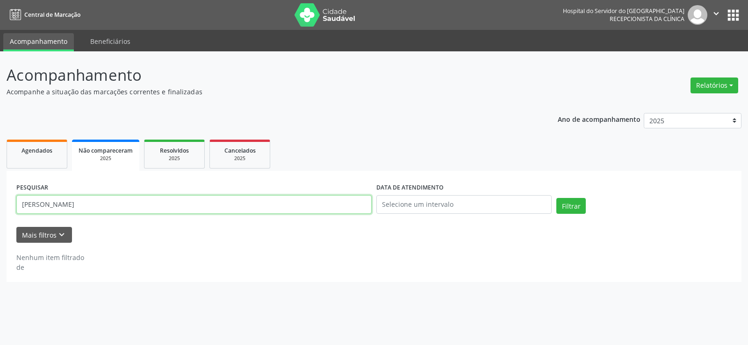
click at [212, 202] on input "joao roberto feliciano" at bounding box center [193, 204] width 355 height 19
paste input "[PERSON_NAME]"
type input "[PERSON_NAME]"
click at [556, 198] on button "Filtrar" at bounding box center [570, 206] width 29 height 16
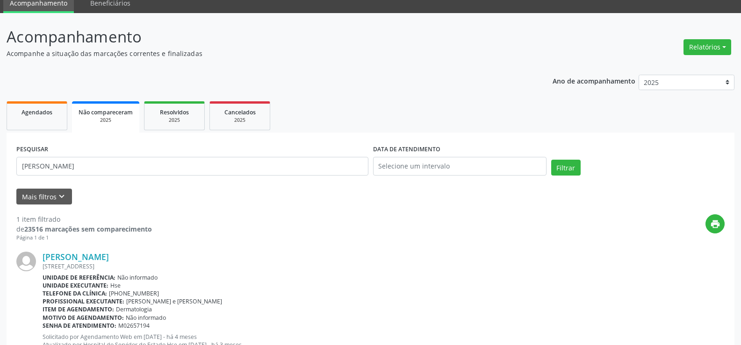
scroll to position [75, 0]
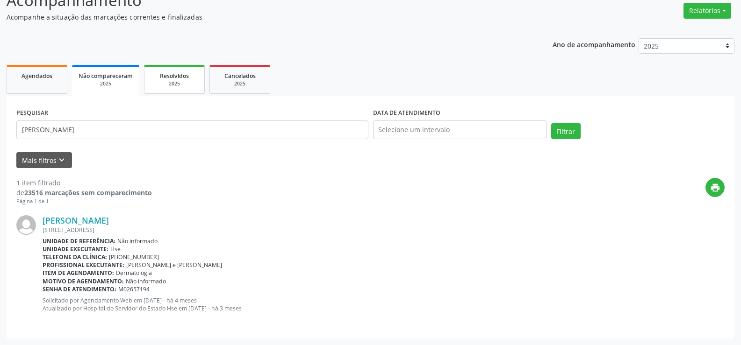
click at [170, 85] on div "2025" at bounding box center [174, 83] width 47 height 7
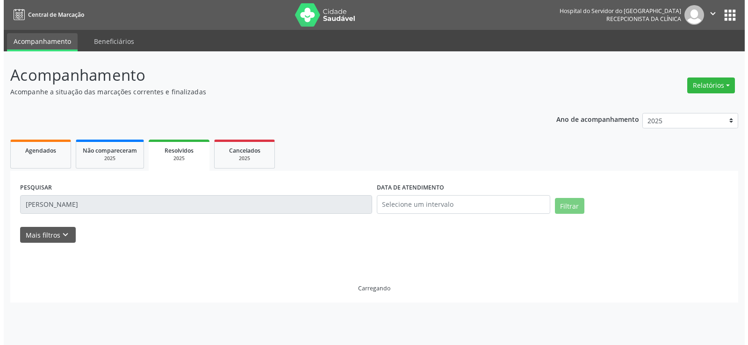
scroll to position [0, 0]
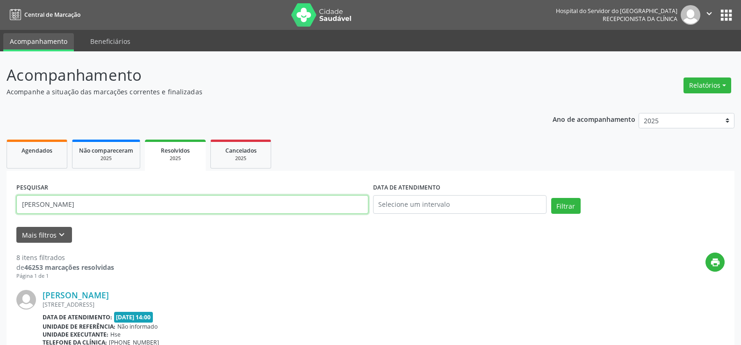
click at [236, 206] on input "[PERSON_NAME]" at bounding box center [192, 204] width 352 height 19
click at [249, 142] on link "Cancelados 2025" at bounding box center [240, 154] width 61 height 29
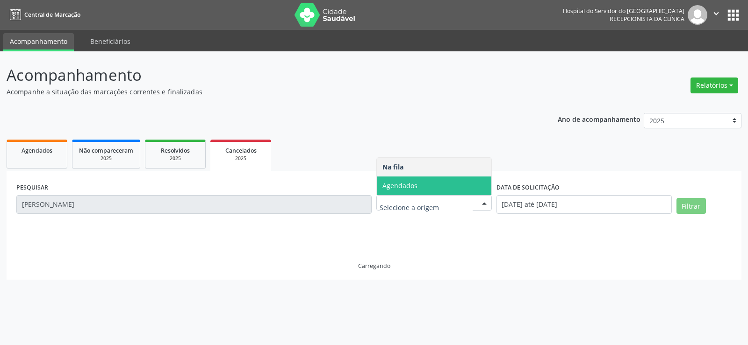
click at [402, 187] on span "Agendados" at bounding box center [399, 185] width 35 height 9
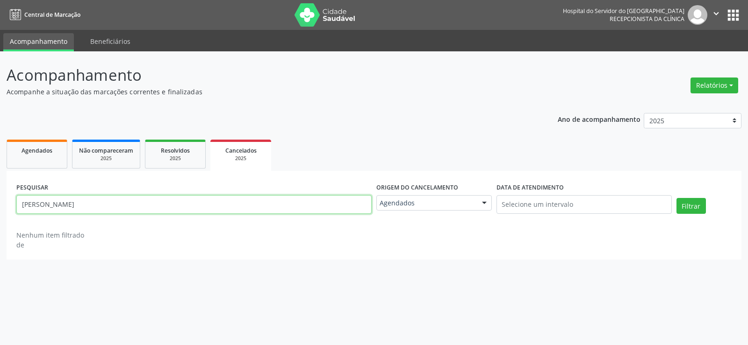
click at [306, 204] on input "[PERSON_NAME]" at bounding box center [193, 204] width 355 height 19
paste input "[PERSON_NAME]"
type input "[PERSON_NAME]"
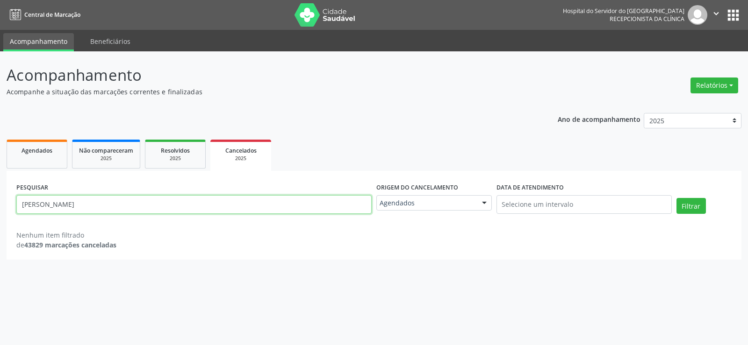
click at [676, 198] on button "Filtrar" at bounding box center [690, 206] width 29 height 16
